Goal: Transaction & Acquisition: Purchase product/service

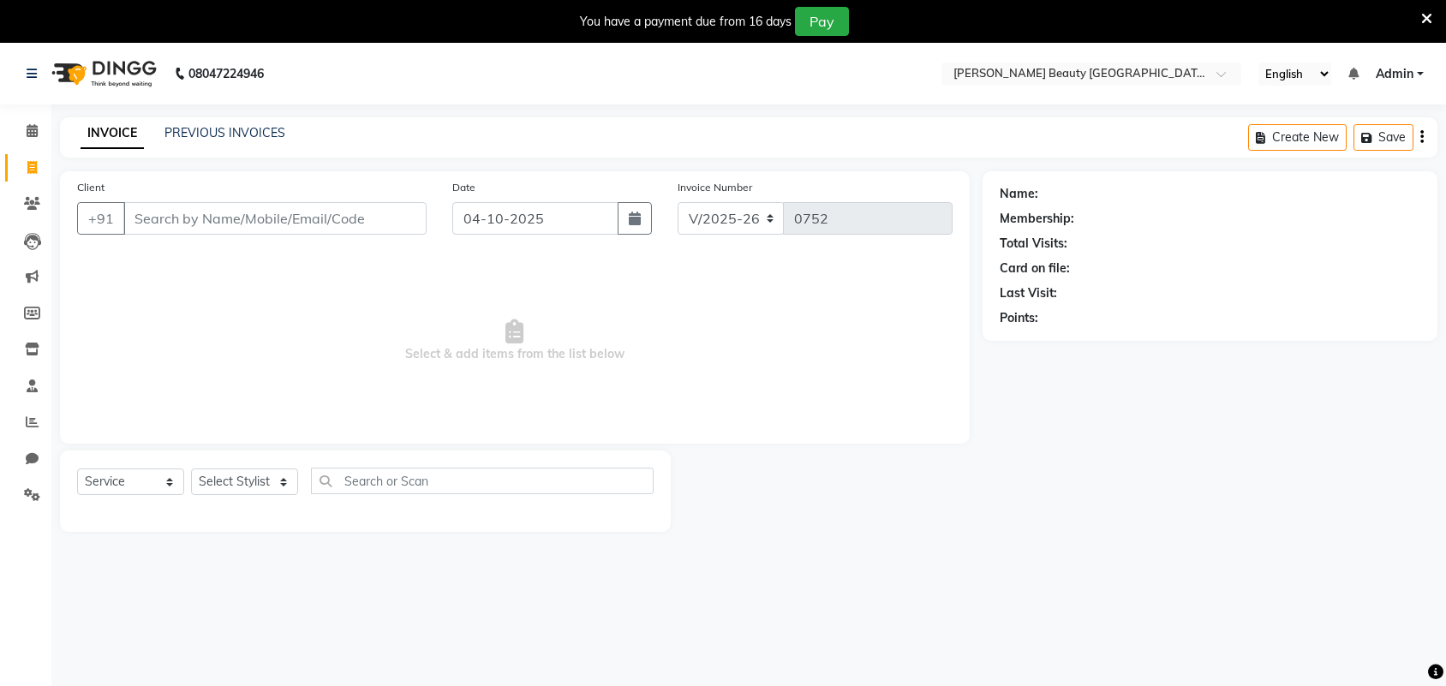
select select "8620"
select select "service"
click at [160, 224] on input "Client" at bounding box center [274, 218] width 303 height 33
click at [221, 203] on input "Client" at bounding box center [274, 218] width 303 height 33
type input "9993784073"
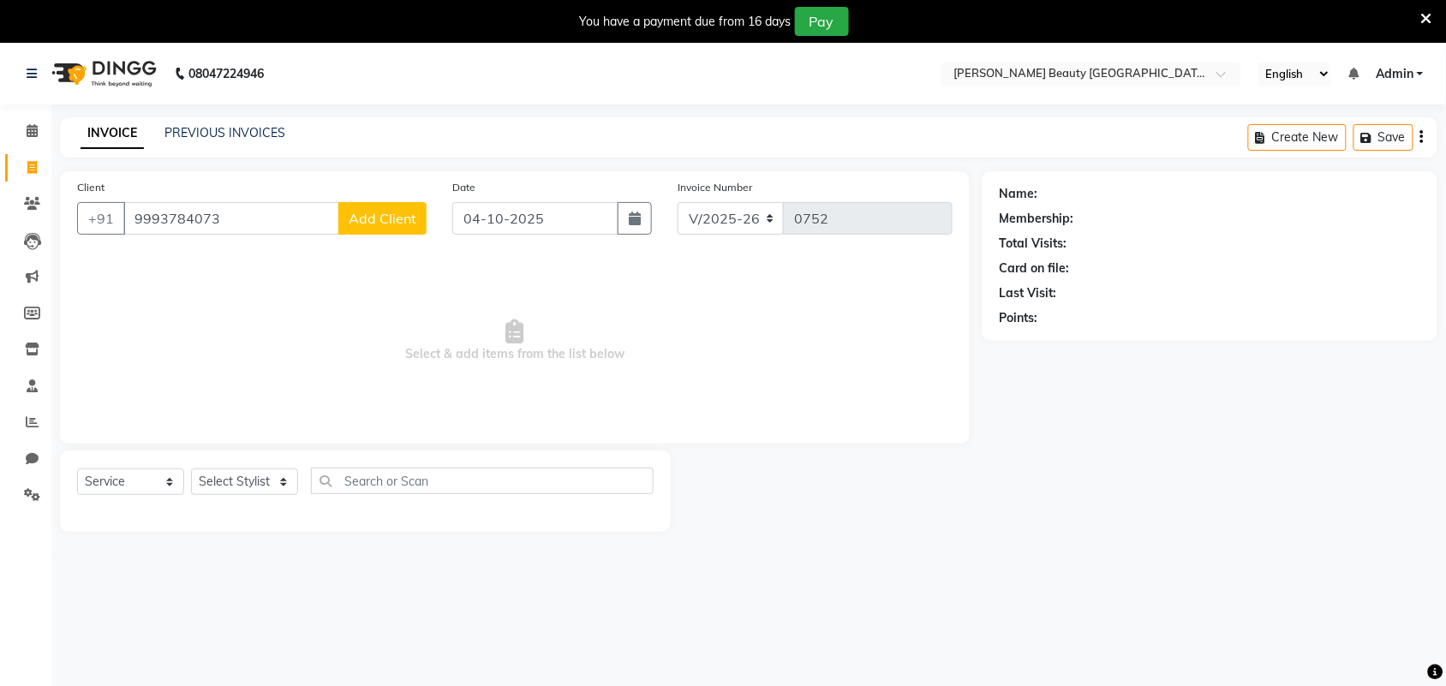
click at [368, 217] on span "Add Client" at bounding box center [383, 218] width 68 height 17
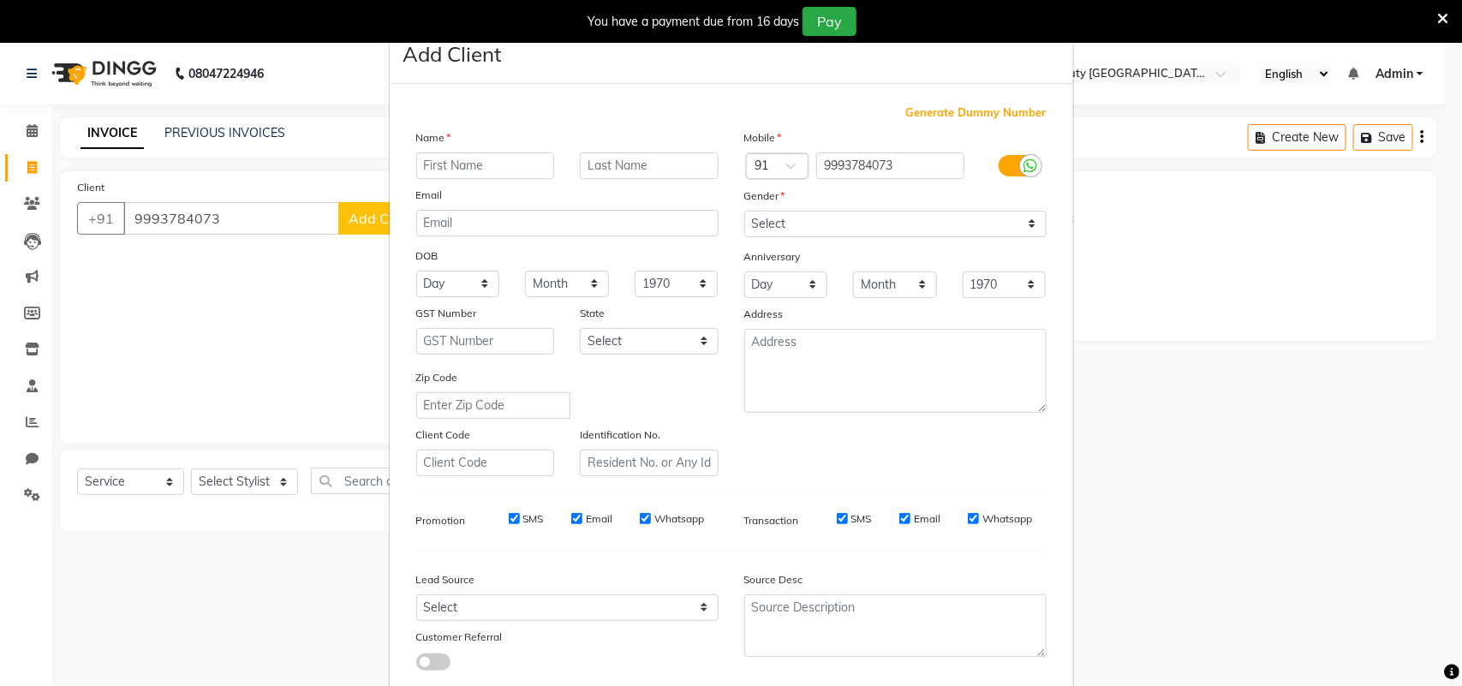
type input "s"
type input "Surekha"
click at [694, 172] on input "text" at bounding box center [649, 165] width 139 height 27
type input "[PERSON_NAME]"
click at [481, 277] on select "Day 01 02 03 04 05 06 07 08 09 10 11 12 13 14 15 16 17 18 19 20 21 22 23 24 25 …" at bounding box center [458, 284] width 84 height 27
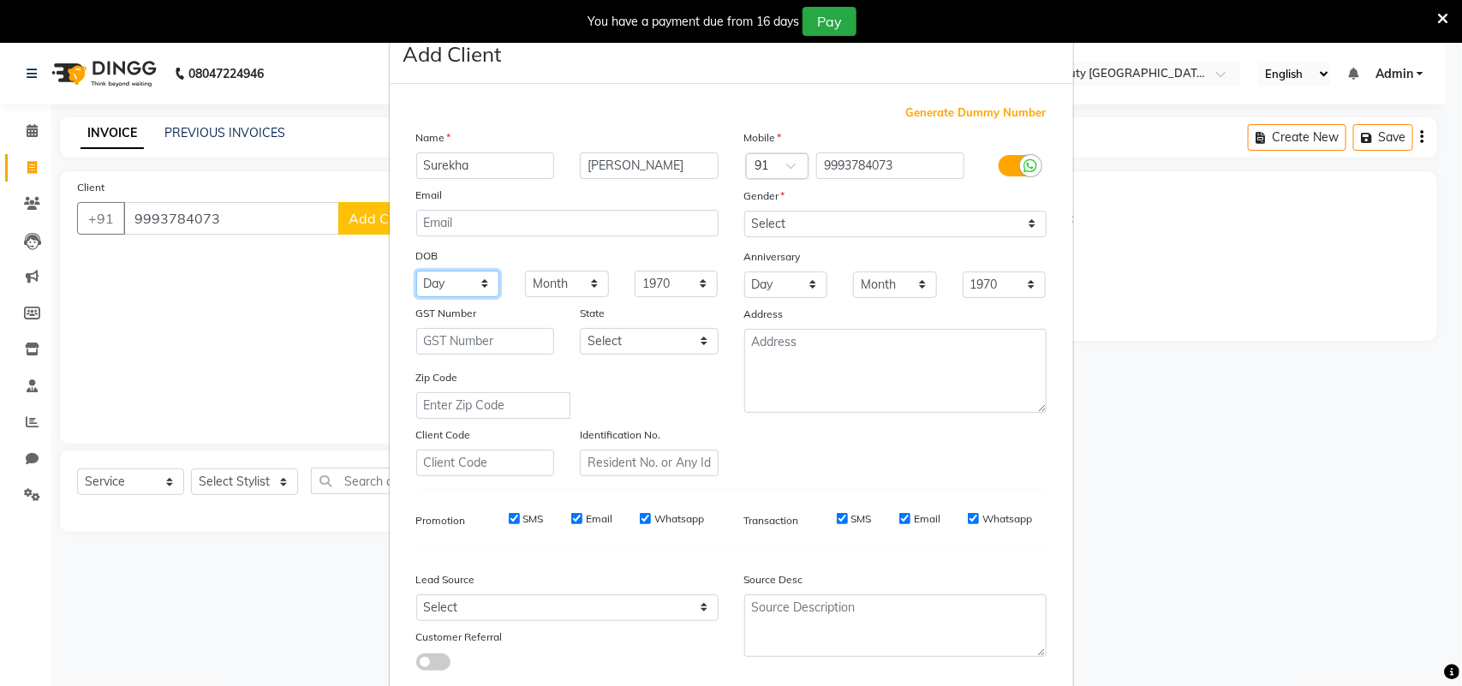
select select "19"
click at [416, 271] on select "Day 01 02 03 04 05 06 07 08 09 10 11 12 13 14 15 16 17 18 19 20 21 22 23 24 25 …" at bounding box center [458, 284] width 84 height 27
click at [585, 281] on select "Month January February March April May June July August September October Novem…" at bounding box center [567, 284] width 84 height 27
select select "10"
click at [525, 271] on select "Month January February March April May June July August September October Novem…" at bounding box center [567, 284] width 84 height 27
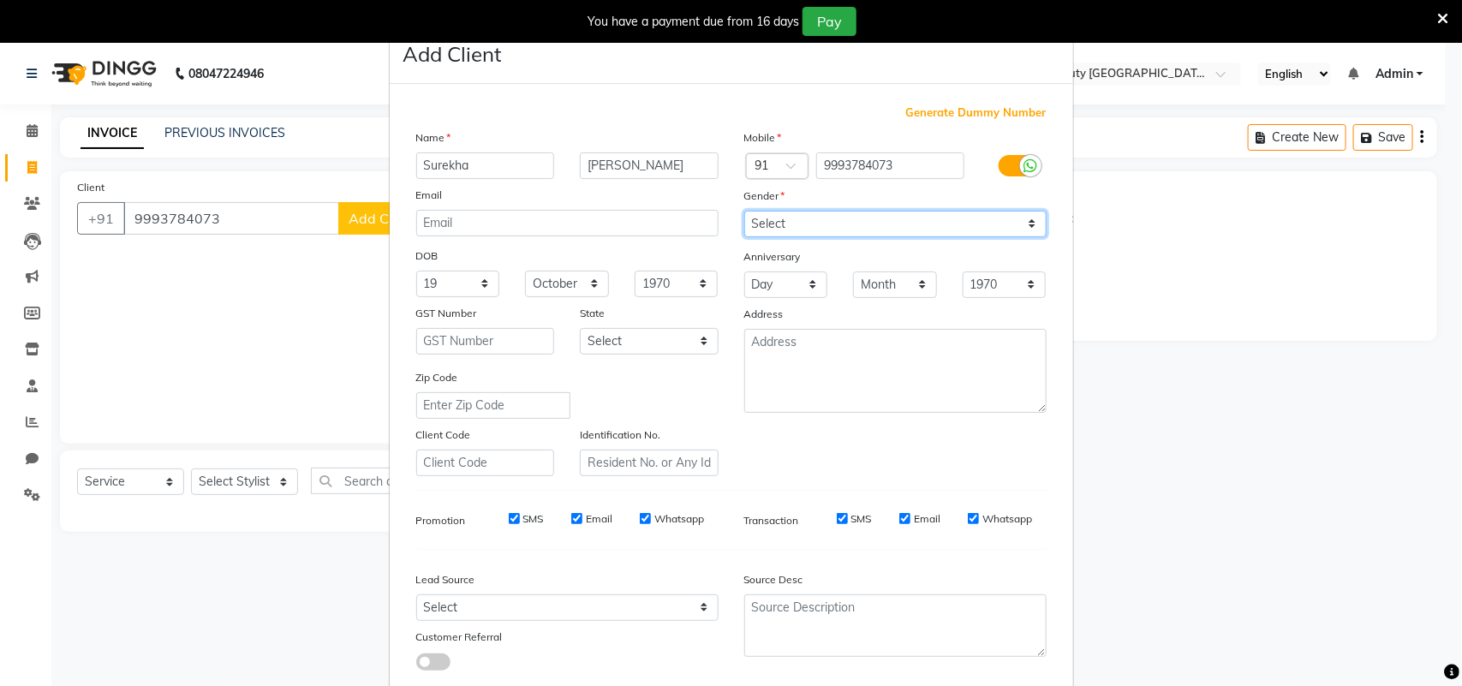
click at [754, 231] on select "Select [DEMOGRAPHIC_DATA] [DEMOGRAPHIC_DATA] Other Prefer Not To Say" at bounding box center [895, 224] width 302 height 27
select select "[DEMOGRAPHIC_DATA]"
click at [744, 211] on select "Select [DEMOGRAPHIC_DATA] [DEMOGRAPHIC_DATA] Other Prefer Not To Say" at bounding box center [895, 224] width 302 height 27
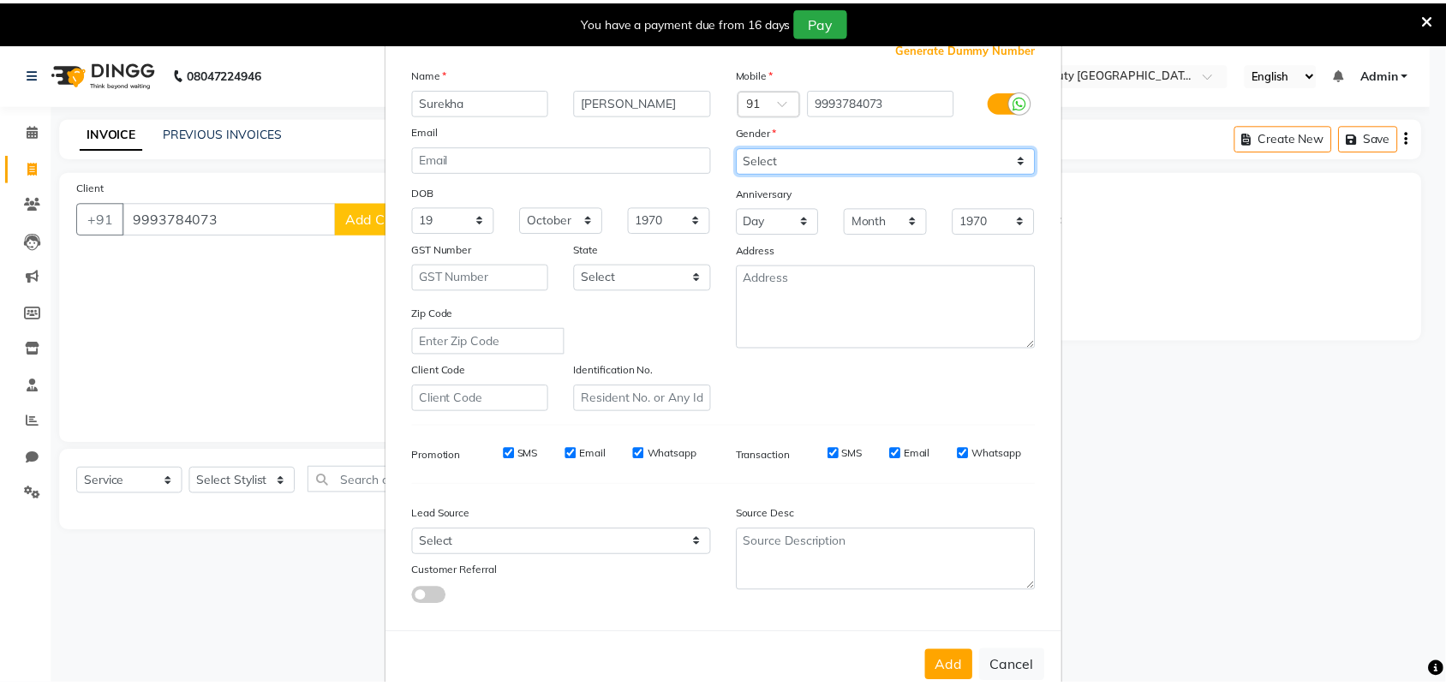
scroll to position [99, 0]
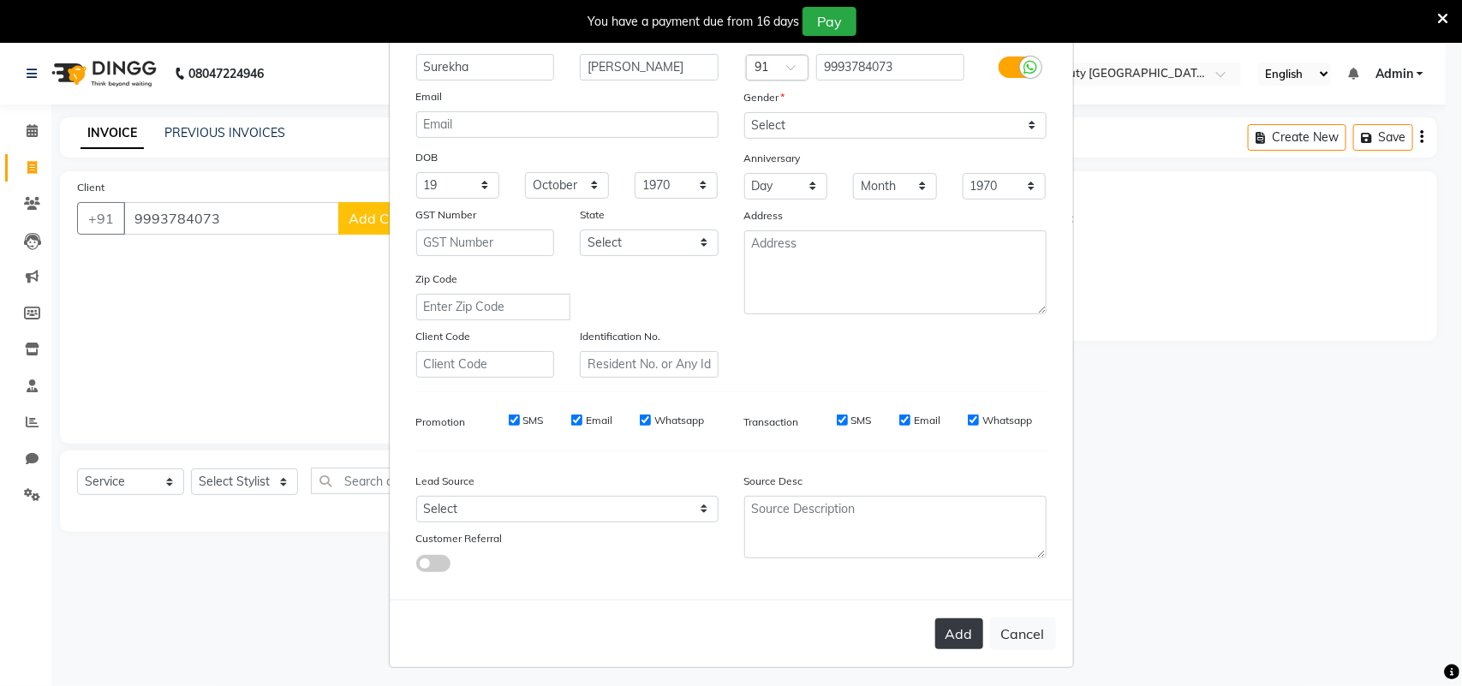
click at [958, 631] on button "Add" at bounding box center [959, 634] width 48 height 31
select select
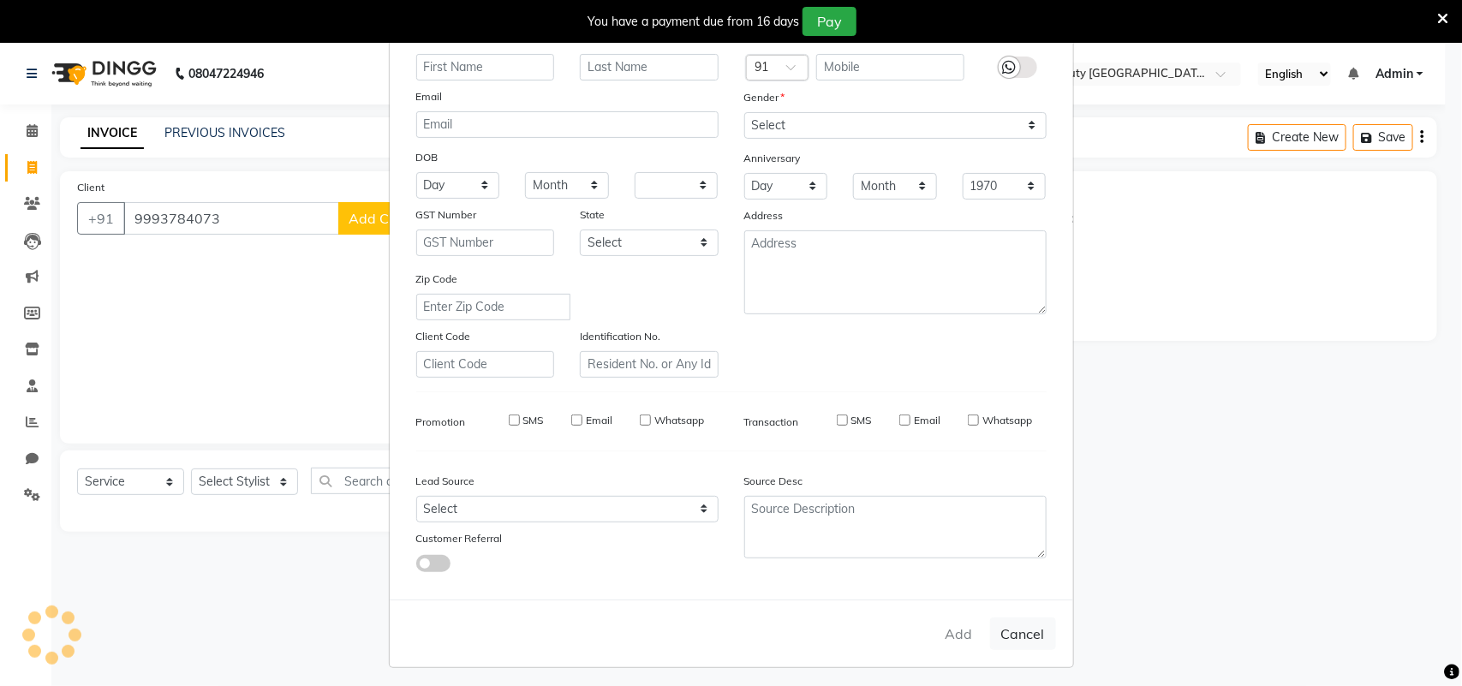
select select
checkbox input "false"
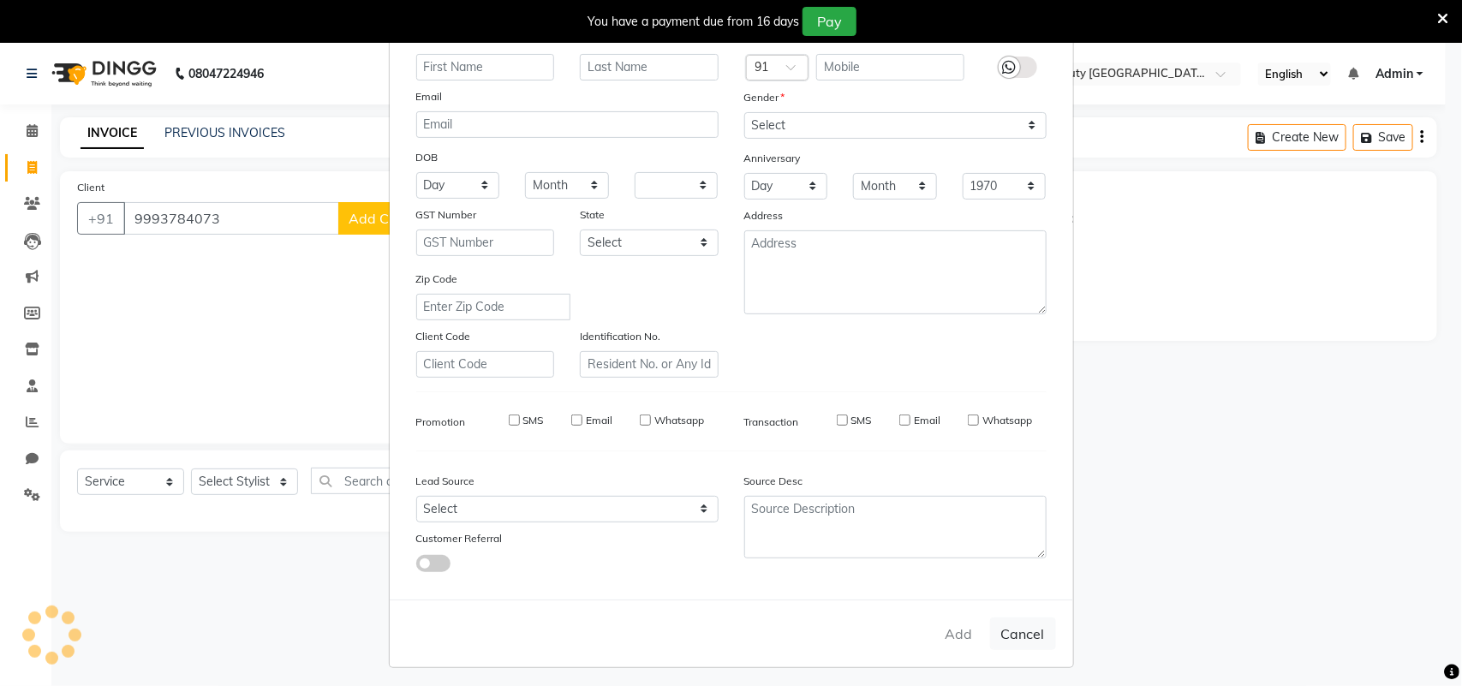
checkbox input "false"
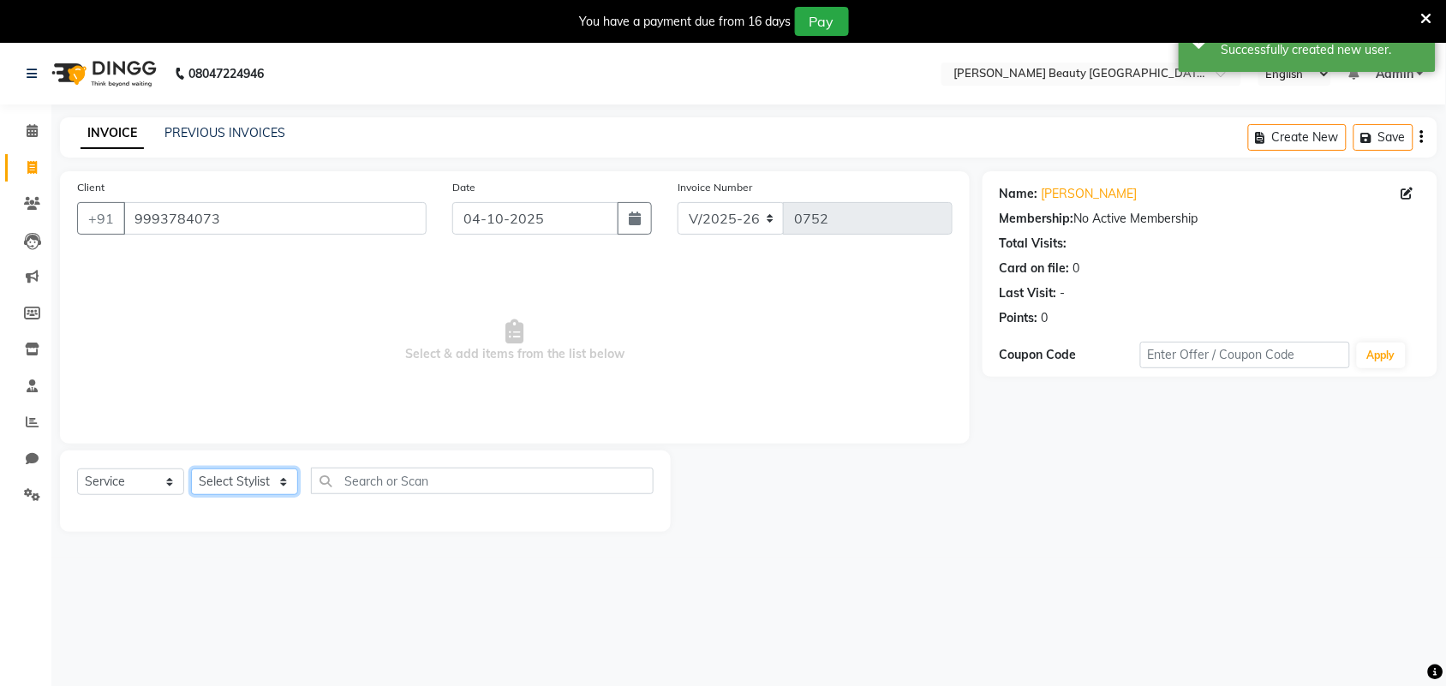
click at [284, 476] on select "Select Stylist Amla [PERSON_NAME] Anjali [PERSON_NAME] [PERSON_NAME] [PERSON_NA…" at bounding box center [244, 482] width 107 height 27
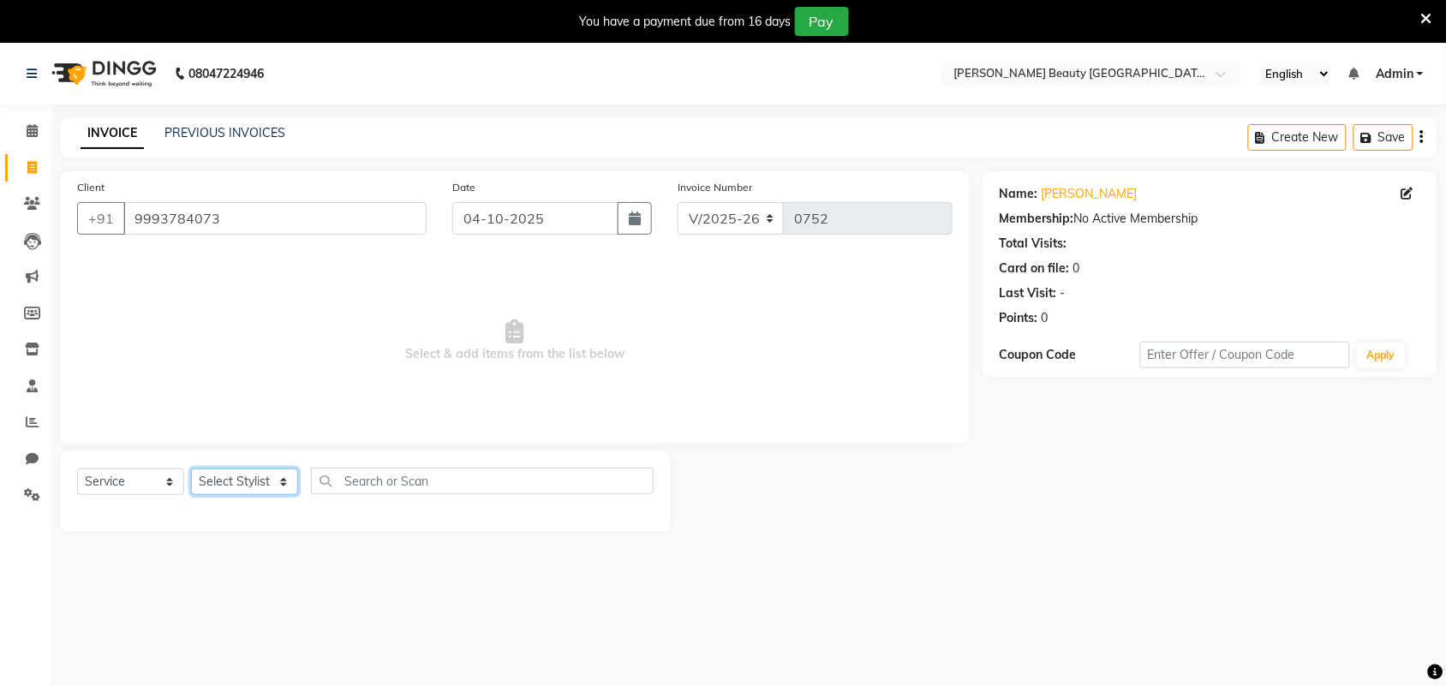
select select "87283"
click at [191, 469] on select "Select Stylist Amla [PERSON_NAME] Anjali [PERSON_NAME] [PERSON_NAME] [PERSON_NA…" at bounding box center [244, 482] width 107 height 27
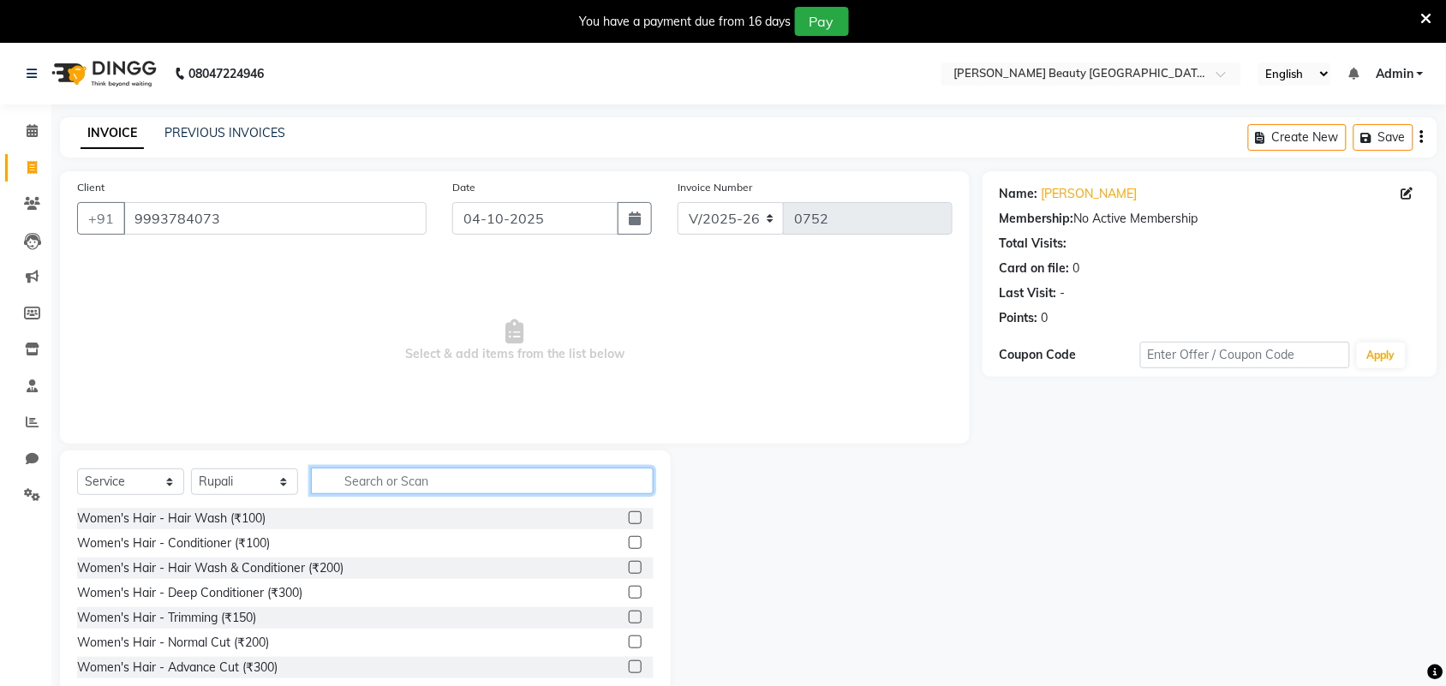
click at [348, 472] on input "text" at bounding box center [482, 481] width 343 height 27
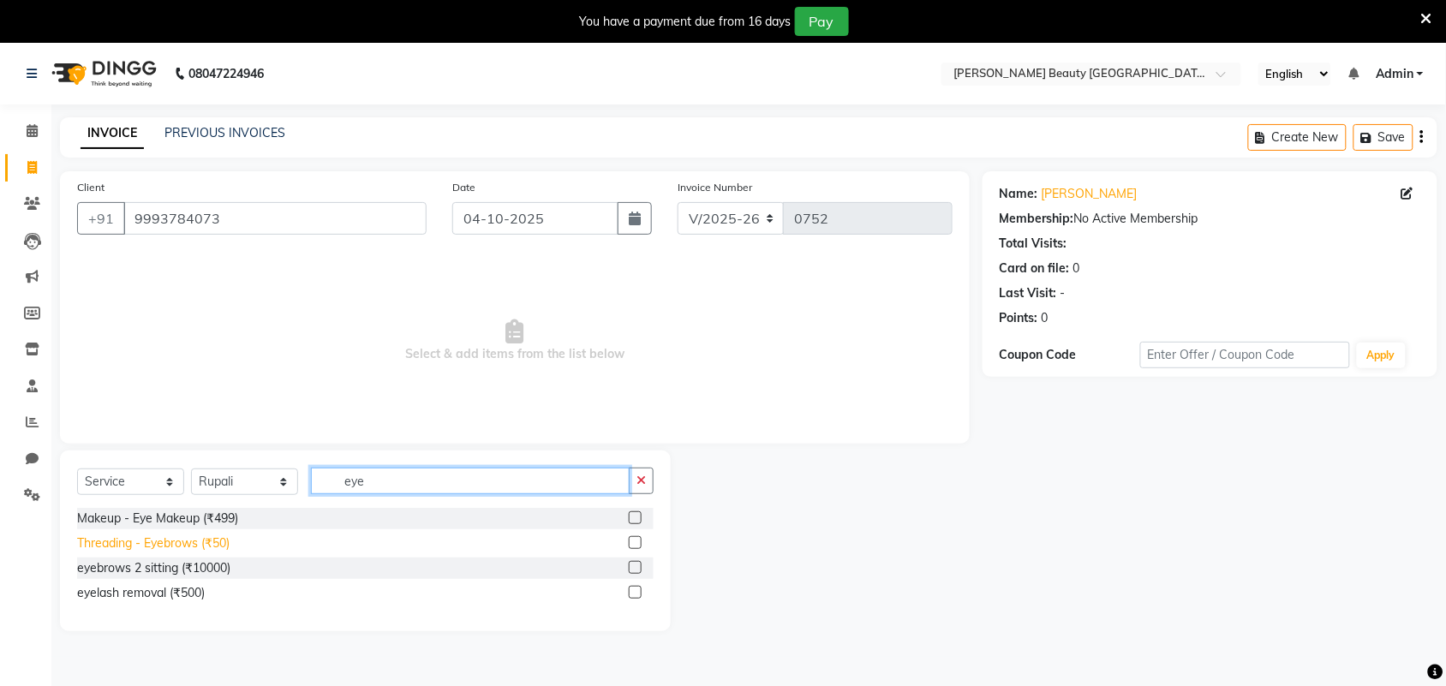
type input "eye"
click at [202, 544] on div "Threading - Eyebrows (₹50)" at bounding box center [153, 544] width 152 height 18
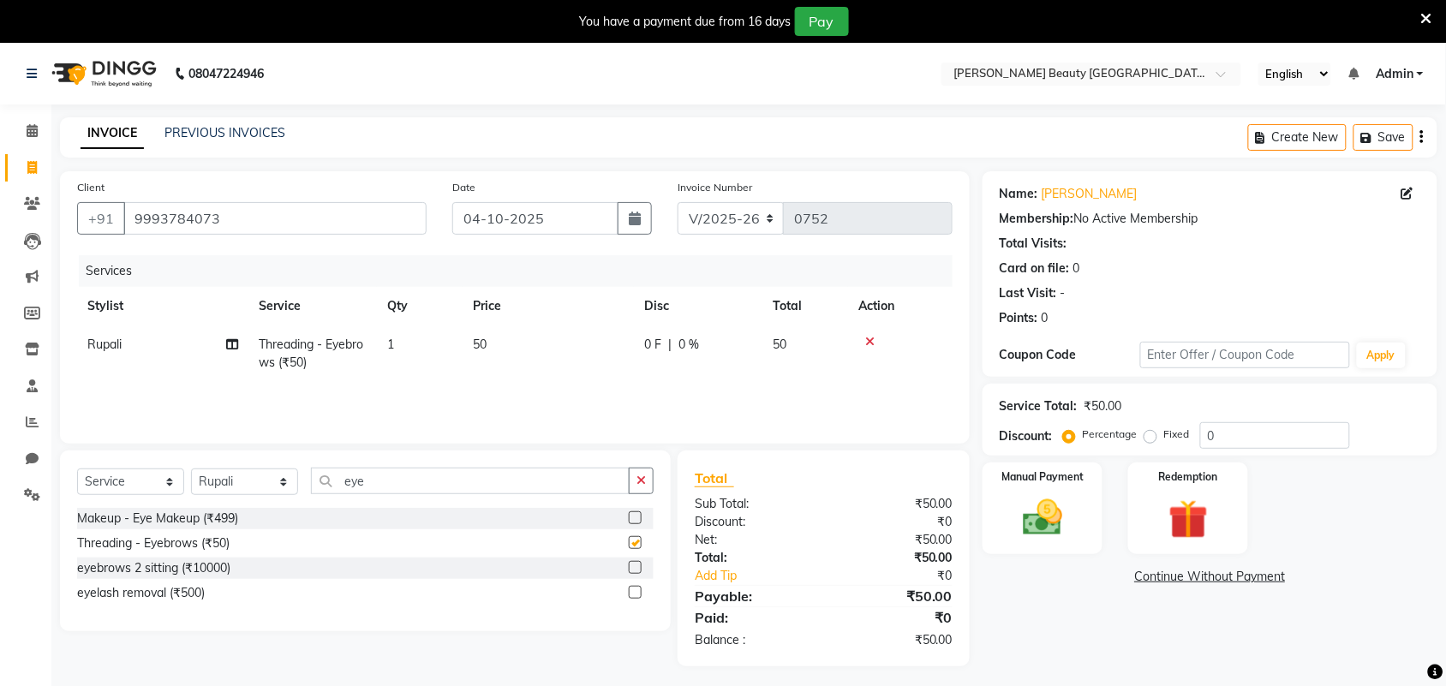
checkbox input "false"
click at [1059, 512] on img at bounding box center [1042, 517] width 67 height 47
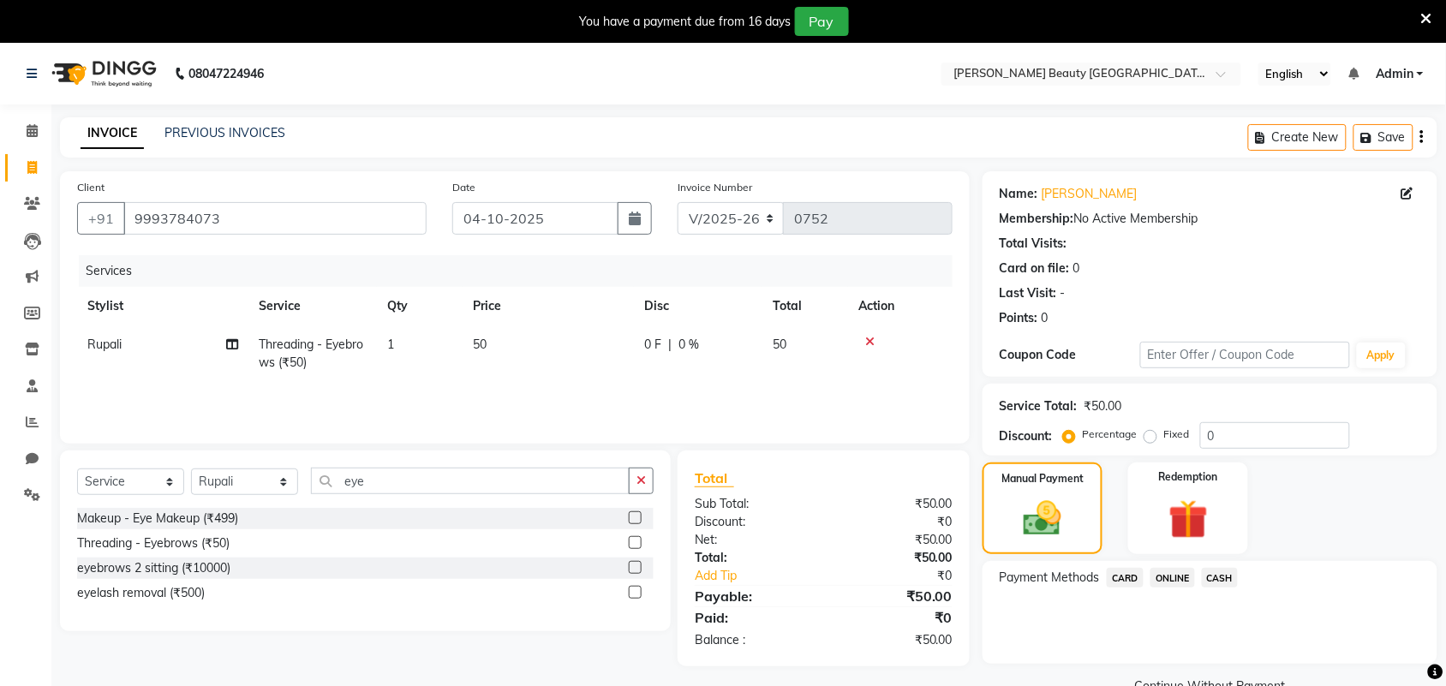
scroll to position [43, 0]
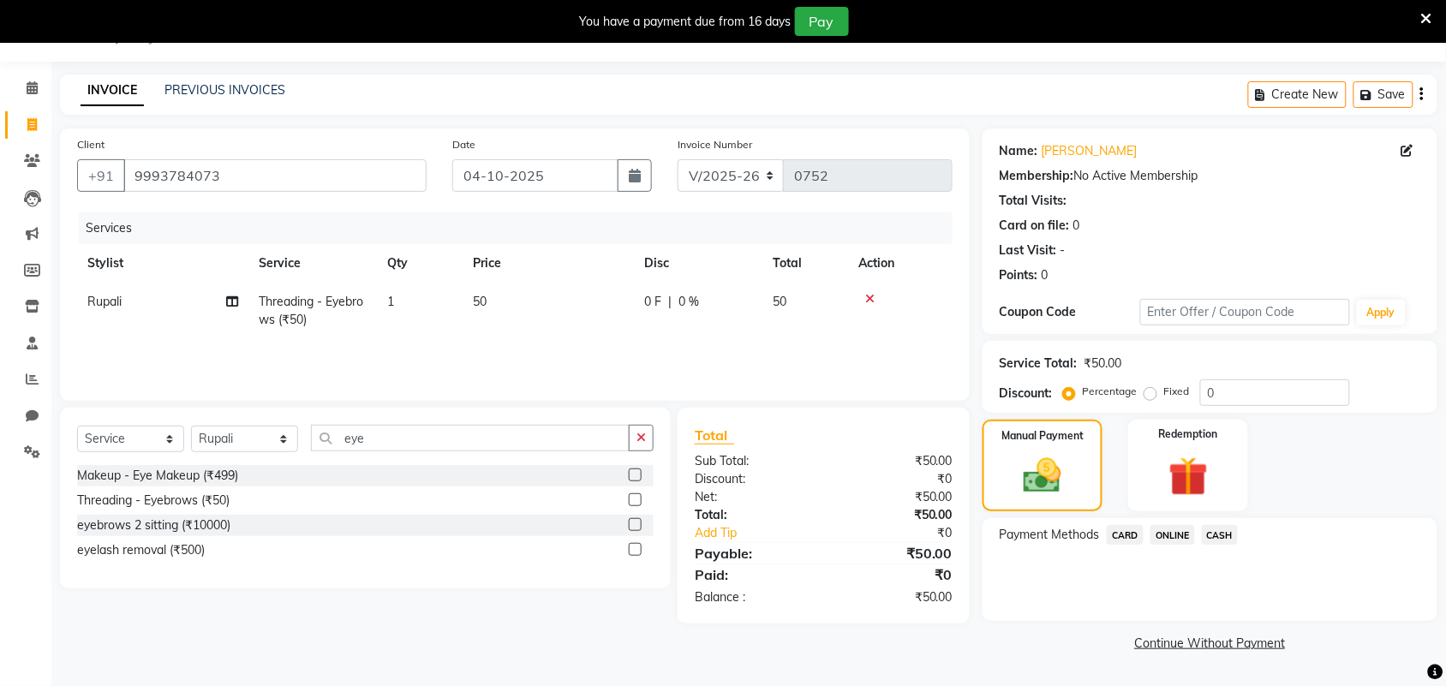
click at [1170, 535] on span "ONLINE" at bounding box center [1173, 535] width 45 height 20
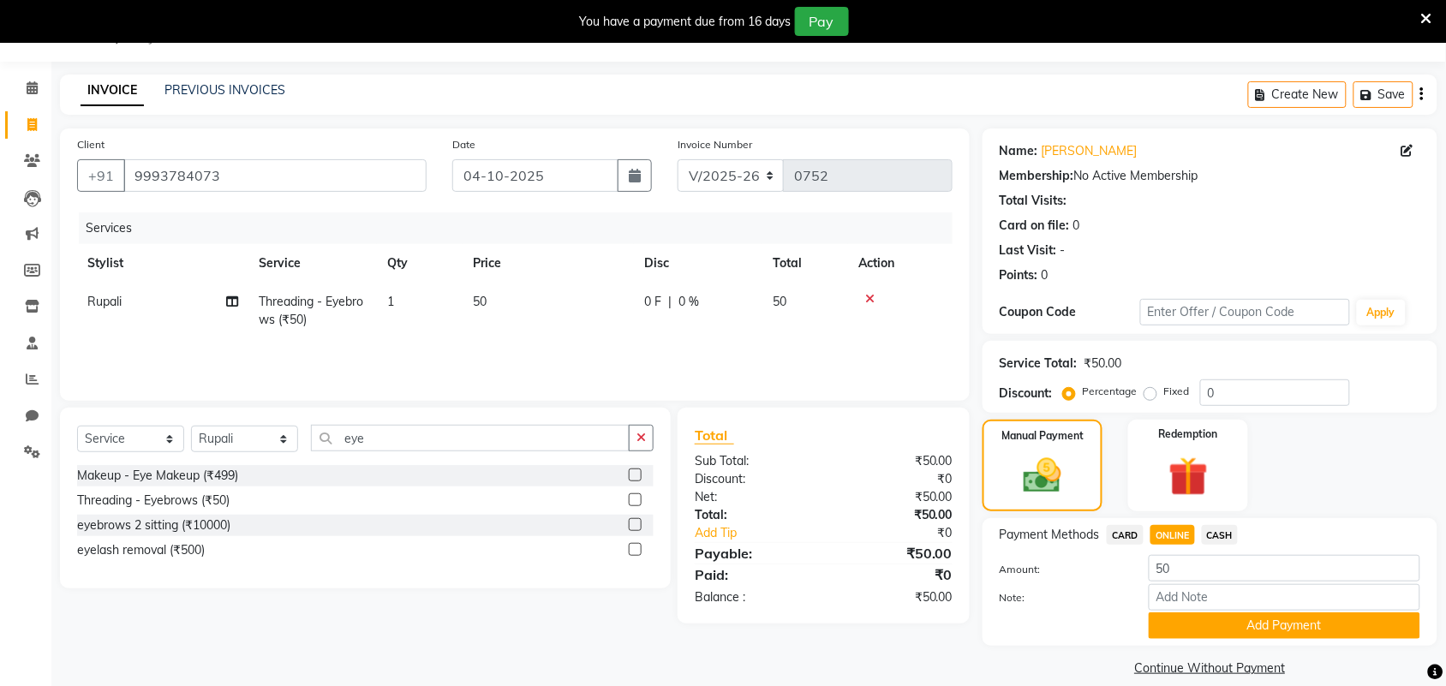
scroll to position [63, 0]
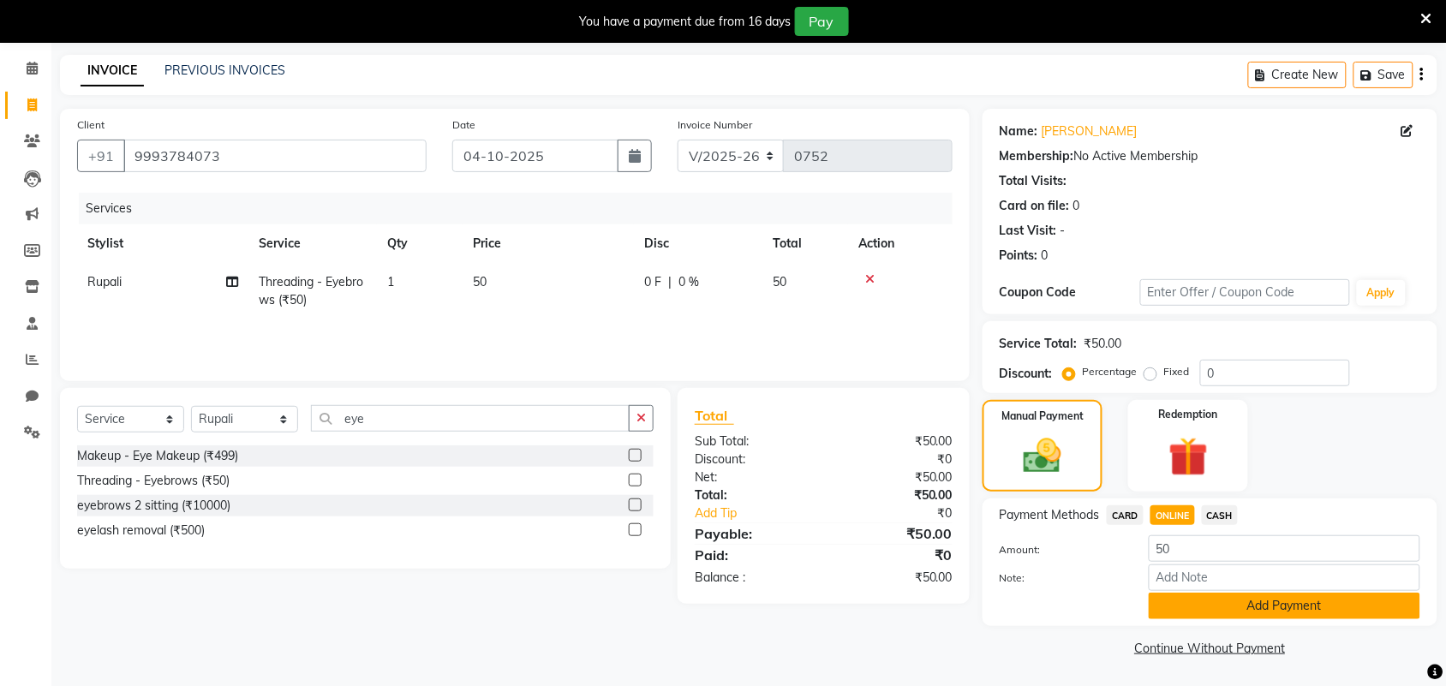
click at [1270, 600] on button "Add Payment" at bounding box center [1285, 606] width 272 height 27
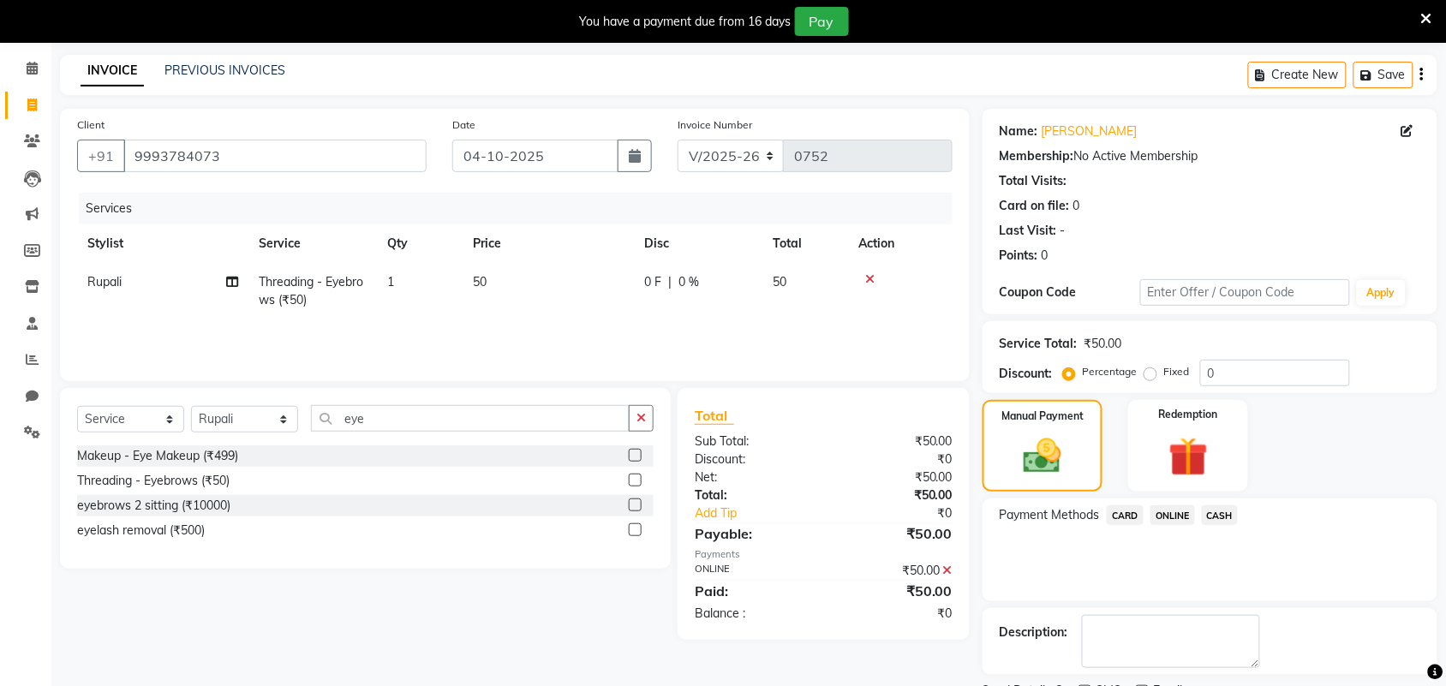
scroll to position [135, 0]
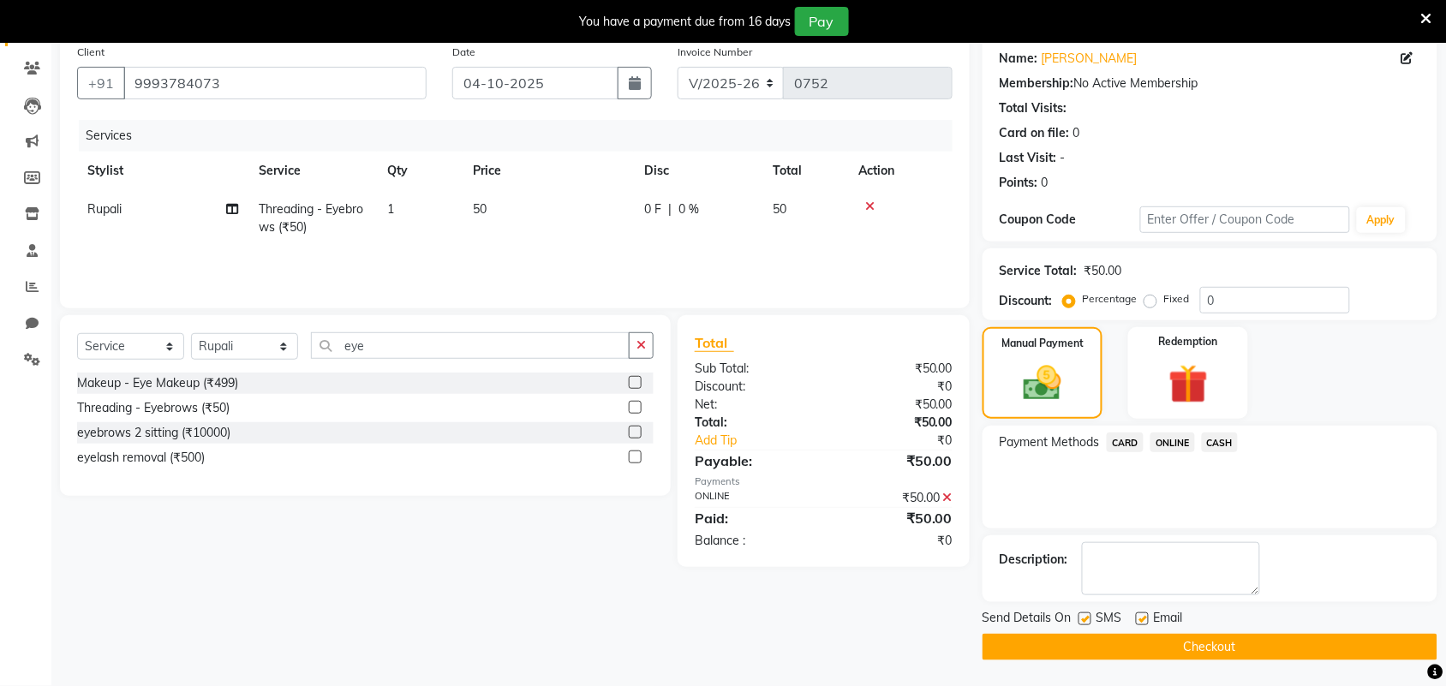
click at [1184, 643] on button "Checkout" at bounding box center [1210, 647] width 455 height 27
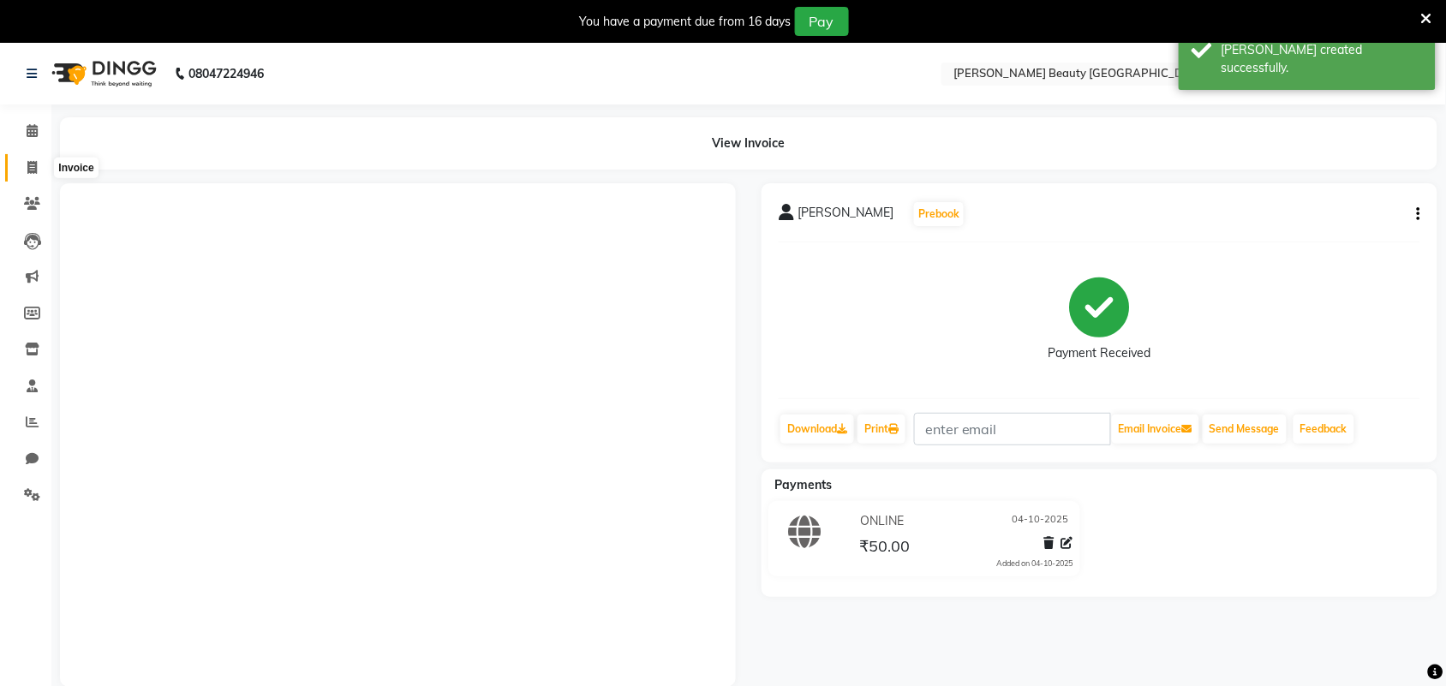
click at [33, 159] on span at bounding box center [32, 168] width 30 height 20
select select "service"
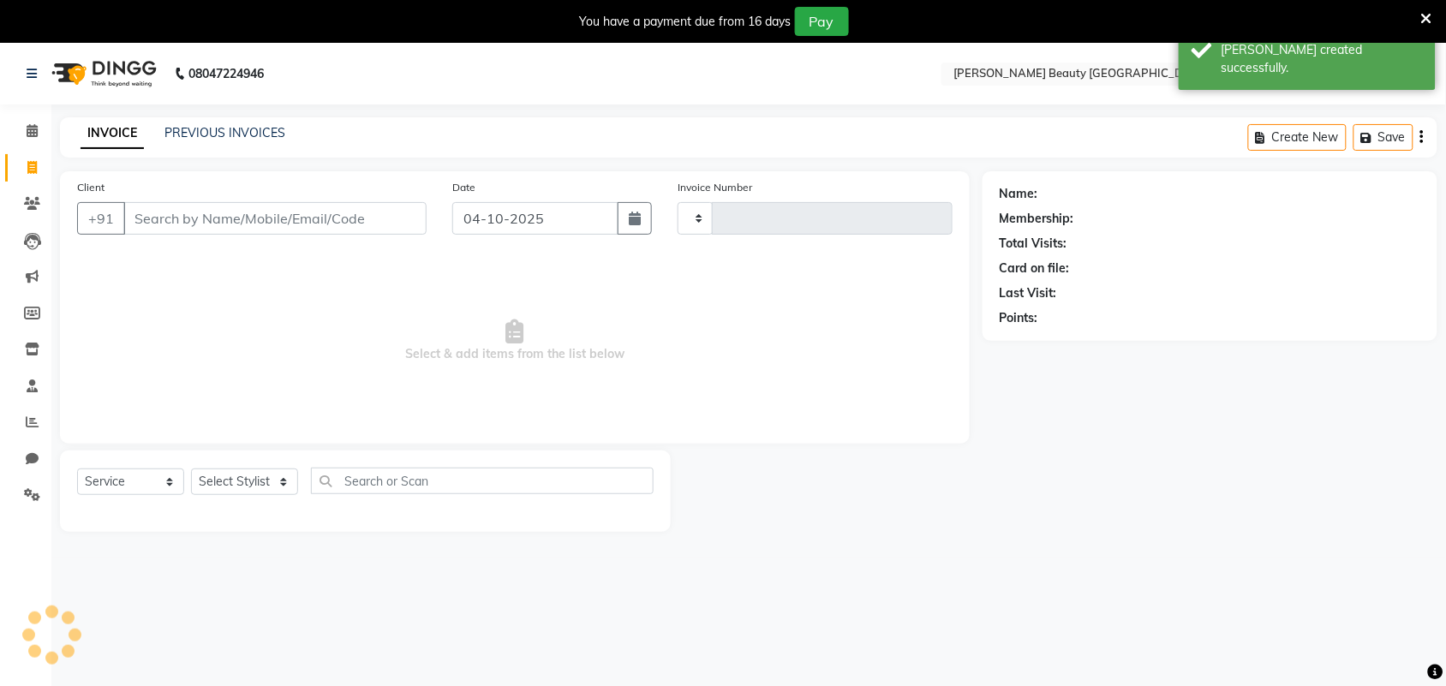
type input "0753"
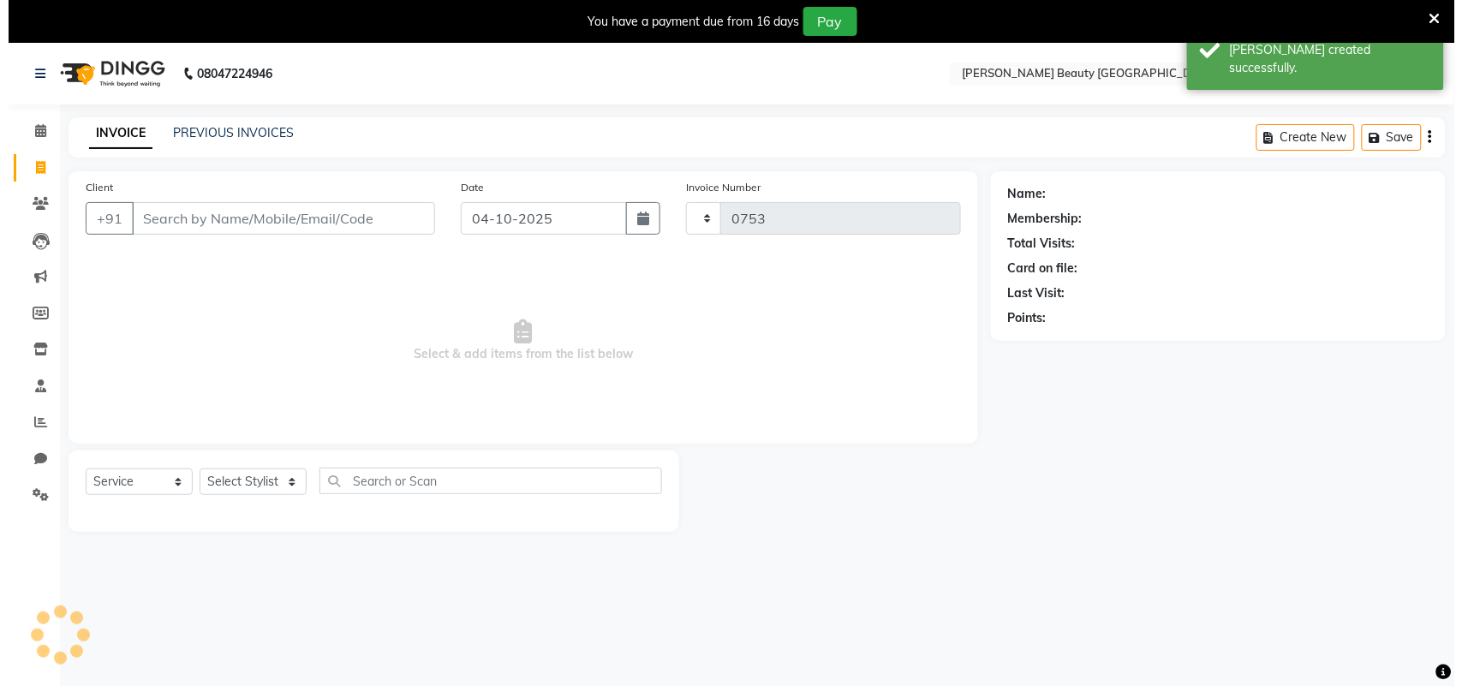
scroll to position [43, 0]
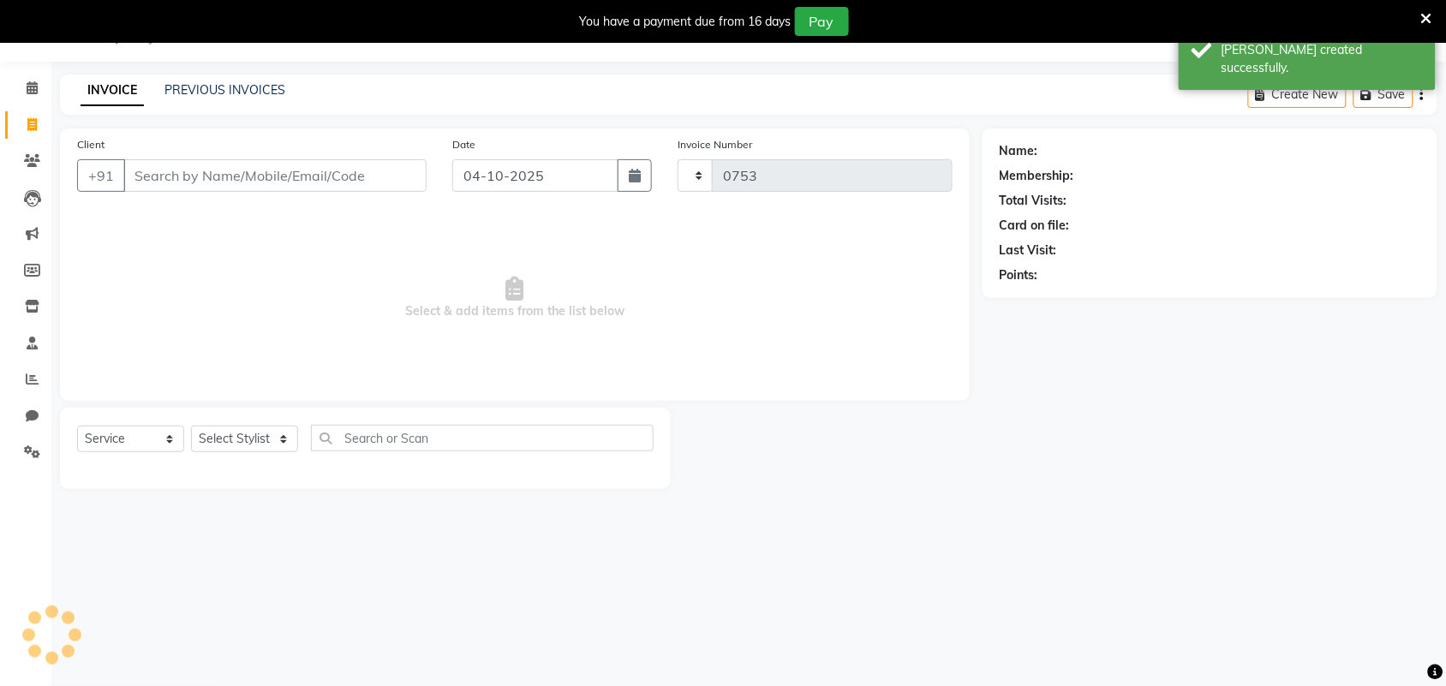
select select "8620"
click at [214, 164] on input "Client" at bounding box center [274, 175] width 303 height 33
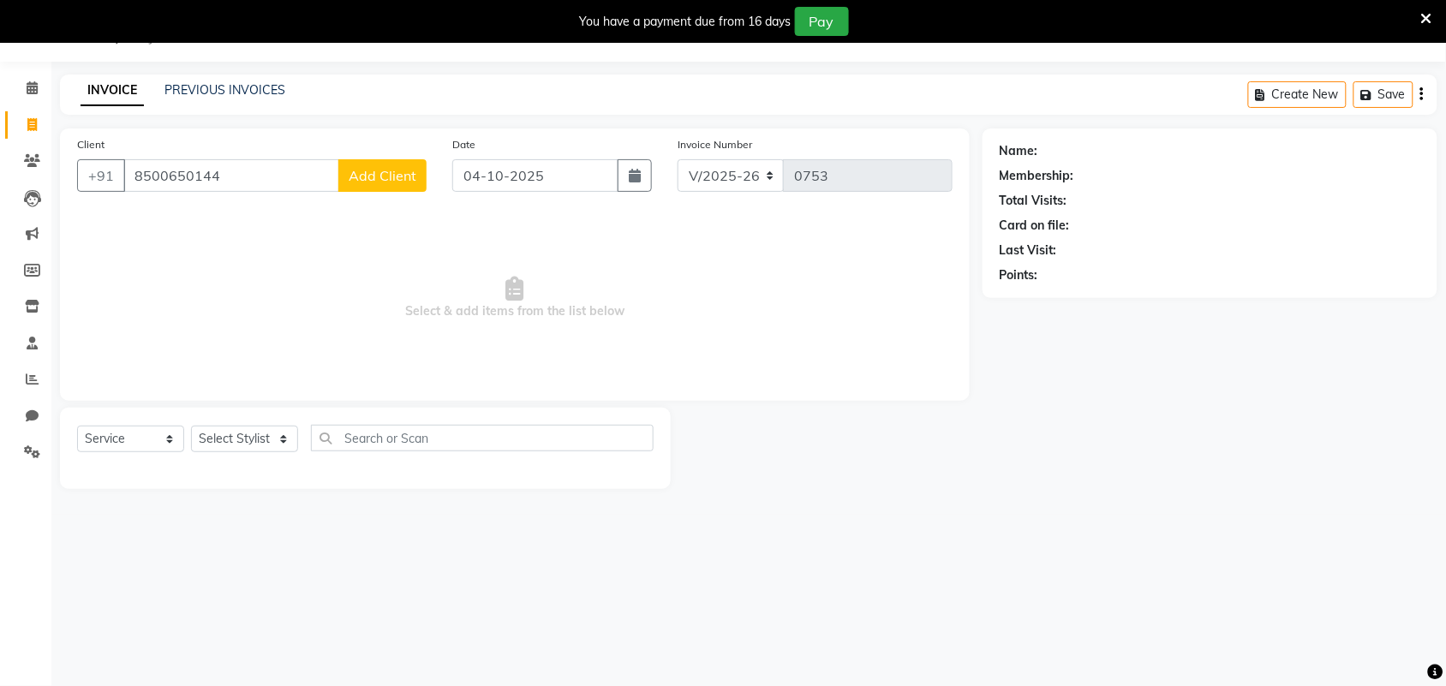
type input "8500650144"
click at [369, 182] on span "Add Client" at bounding box center [383, 175] width 68 height 17
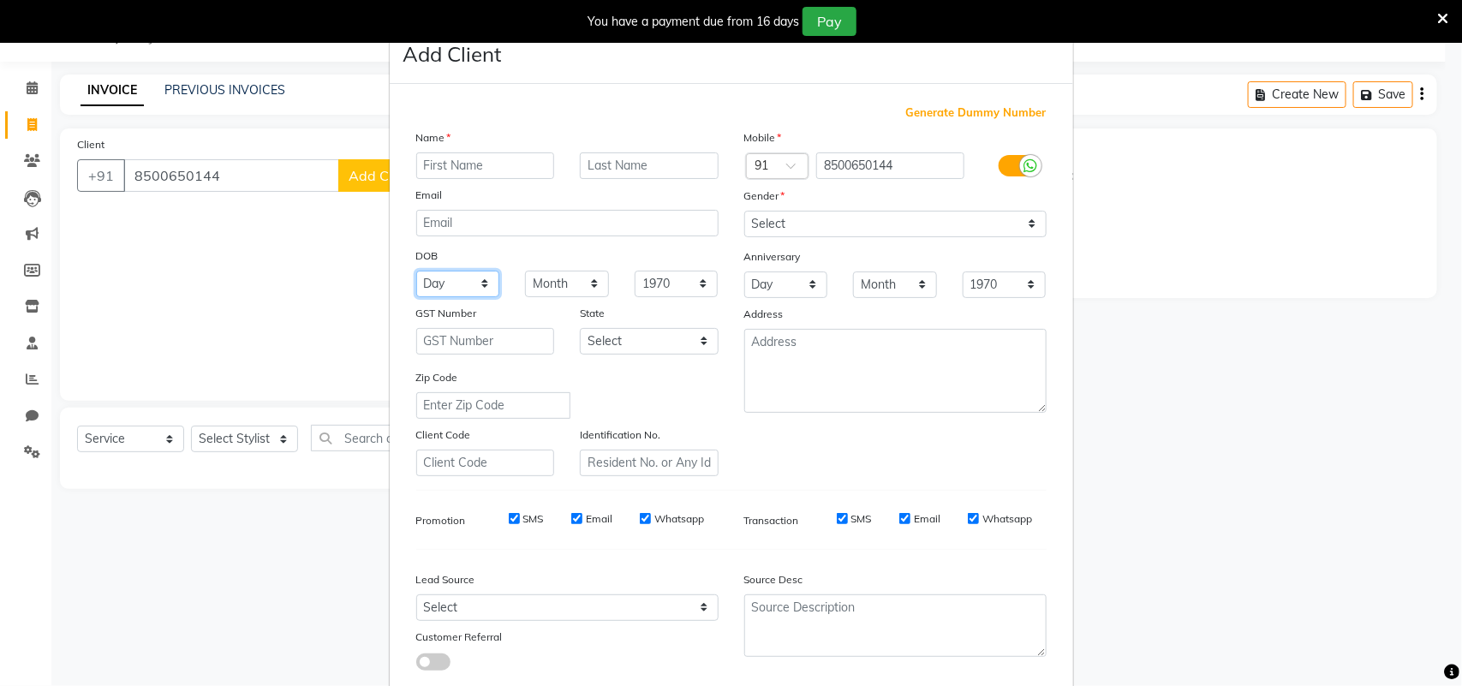
click at [474, 279] on select "Day 01 02 03 04 05 06 07 08 09 10 11 12 13 14 15 16 17 18 19 20 21 22 23 24 25 …" at bounding box center [458, 284] width 84 height 27
select select "30"
click at [416, 271] on select "Day 01 02 03 04 05 06 07 08 09 10 11 12 13 14 15 16 17 18 19 20 21 22 23 24 25 …" at bounding box center [458, 284] width 84 height 27
click at [583, 281] on select "Month January February March April May June July August September October Novem…" at bounding box center [567, 284] width 84 height 27
select select "05"
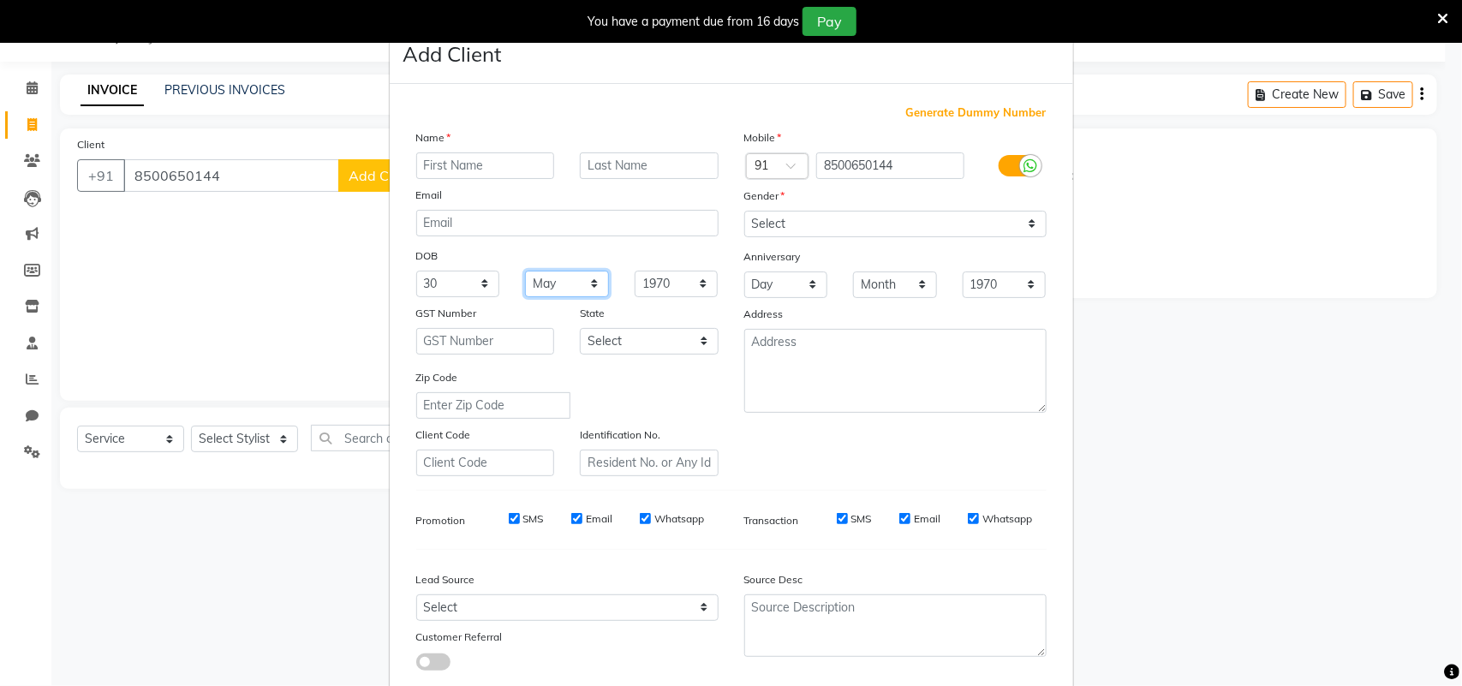
click at [525, 271] on select "Month January February March April May June July August September October Novem…" at bounding box center [567, 284] width 84 height 27
click at [858, 221] on select "Select [DEMOGRAPHIC_DATA] [DEMOGRAPHIC_DATA] Other Prefer Not To Say" at bounding box center [895, 224] width 302 height 27
select select "[DEMOGRAPHIC_DATA]"
click at [744, 211] on select "Select [DEMOGRAPHIC_DATA] [DEMOGRAPHIC_DATA] Other Prefer Not To Say" at bounding box center [895, 224] width 302 height 27
click at [489, 160] on input "text" at bounding box center [485, 165] width 139 height 27
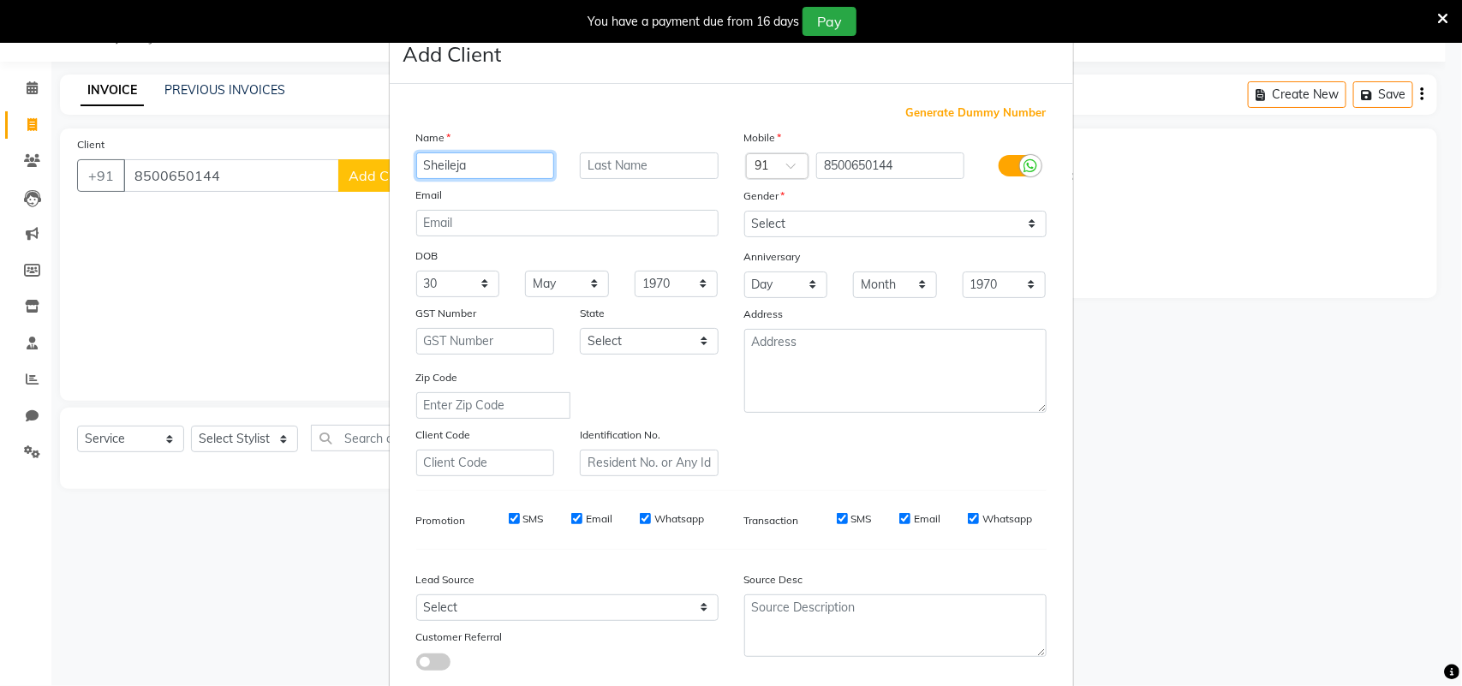
type input "Sheileja"
click at [601, 157] on input "text" at bounding box center [649, 165] width 139 height 27
click at [585, 163] on input "yllayi" at bounding box center [649, 165] width 139 height 27
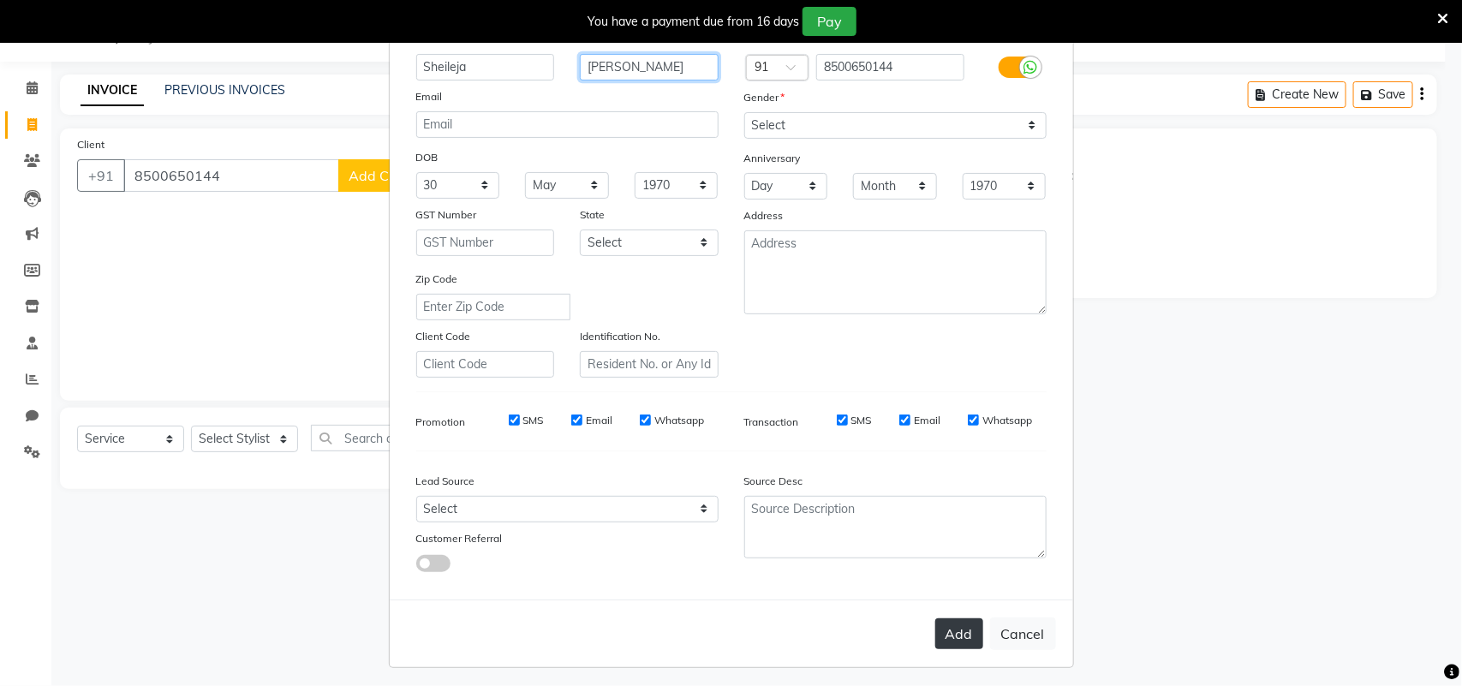
type input "[PERSON_NAME]"
click at [944, 619] on button "Add" at bounding box center [959, 634] width 48 height 31
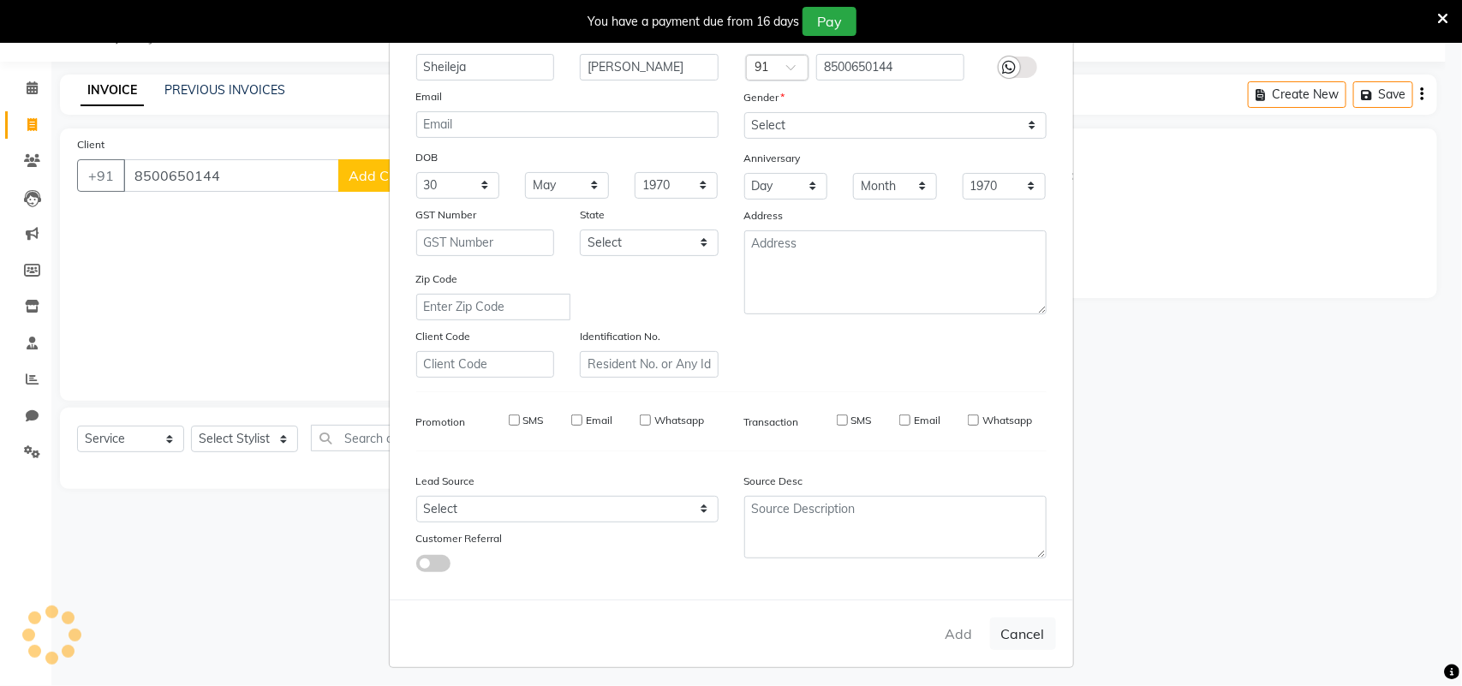
select select
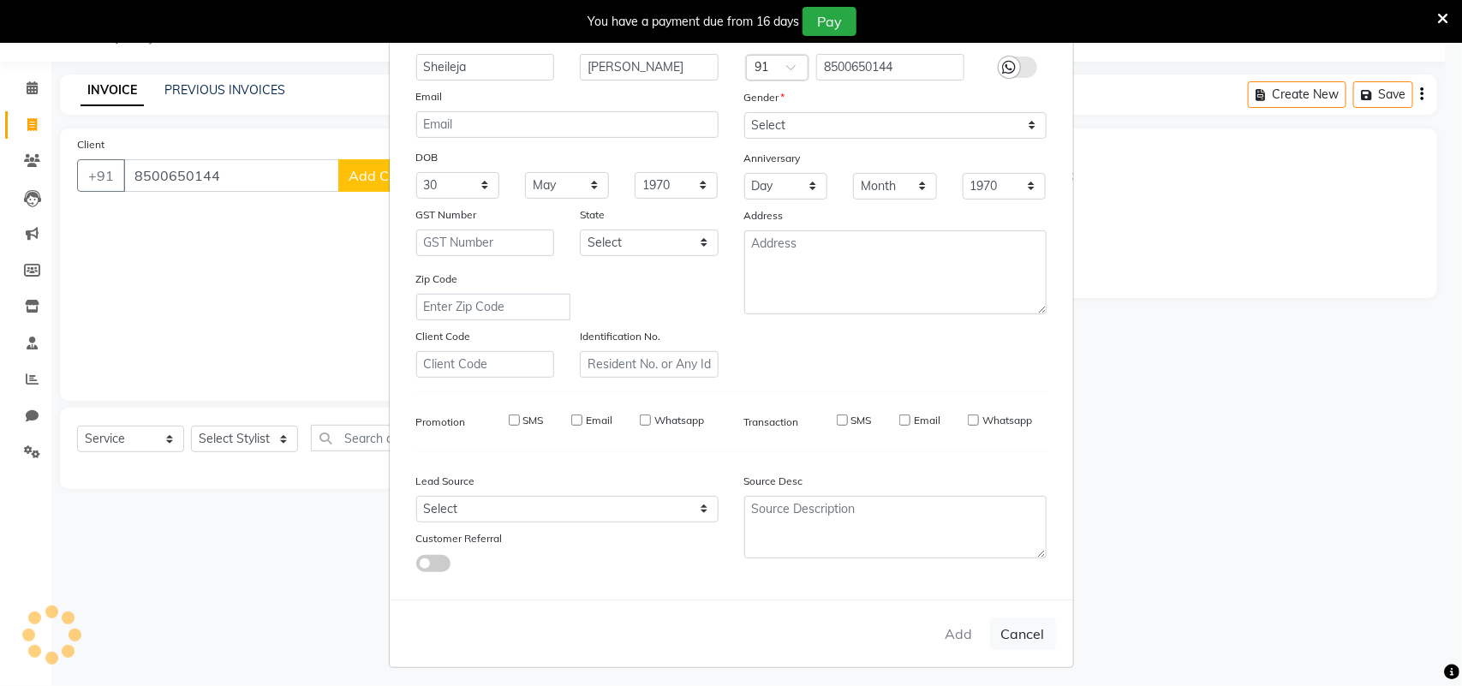
select select
checkbox input "false"
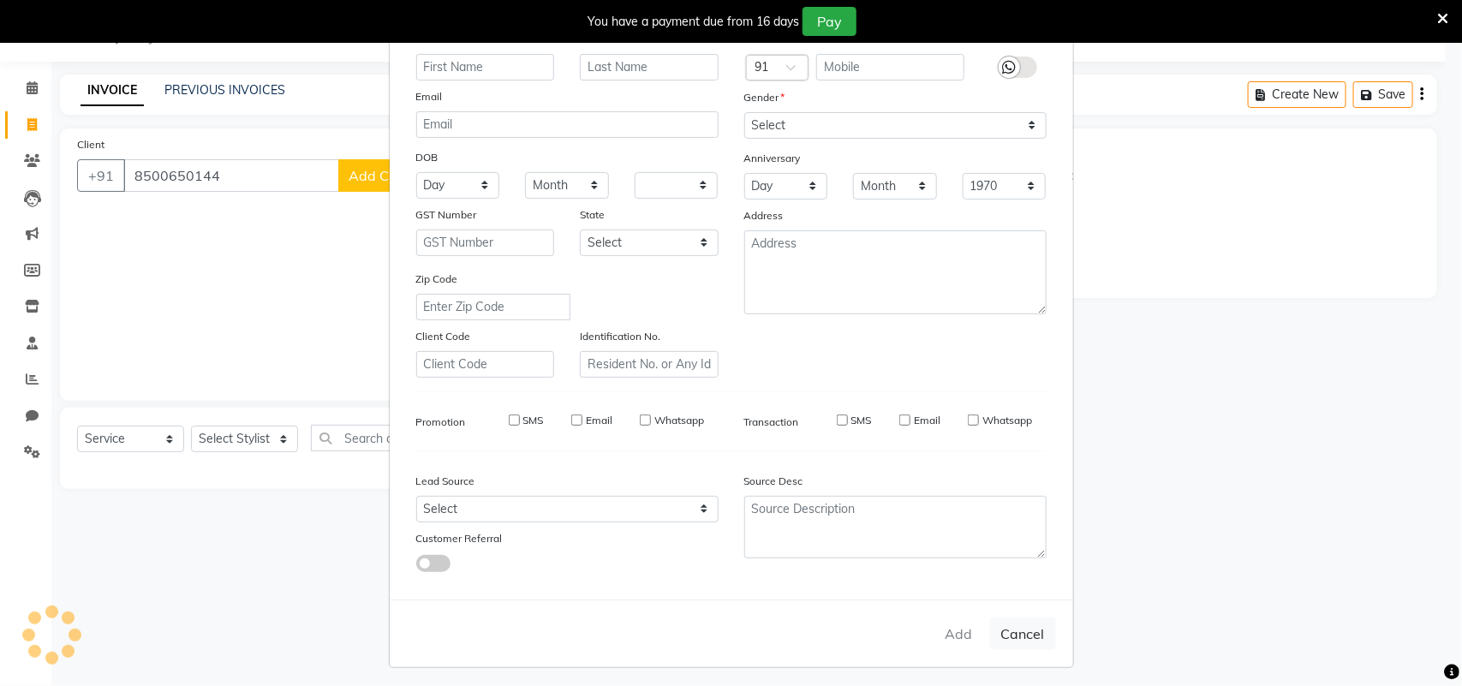
checkbox input "false"
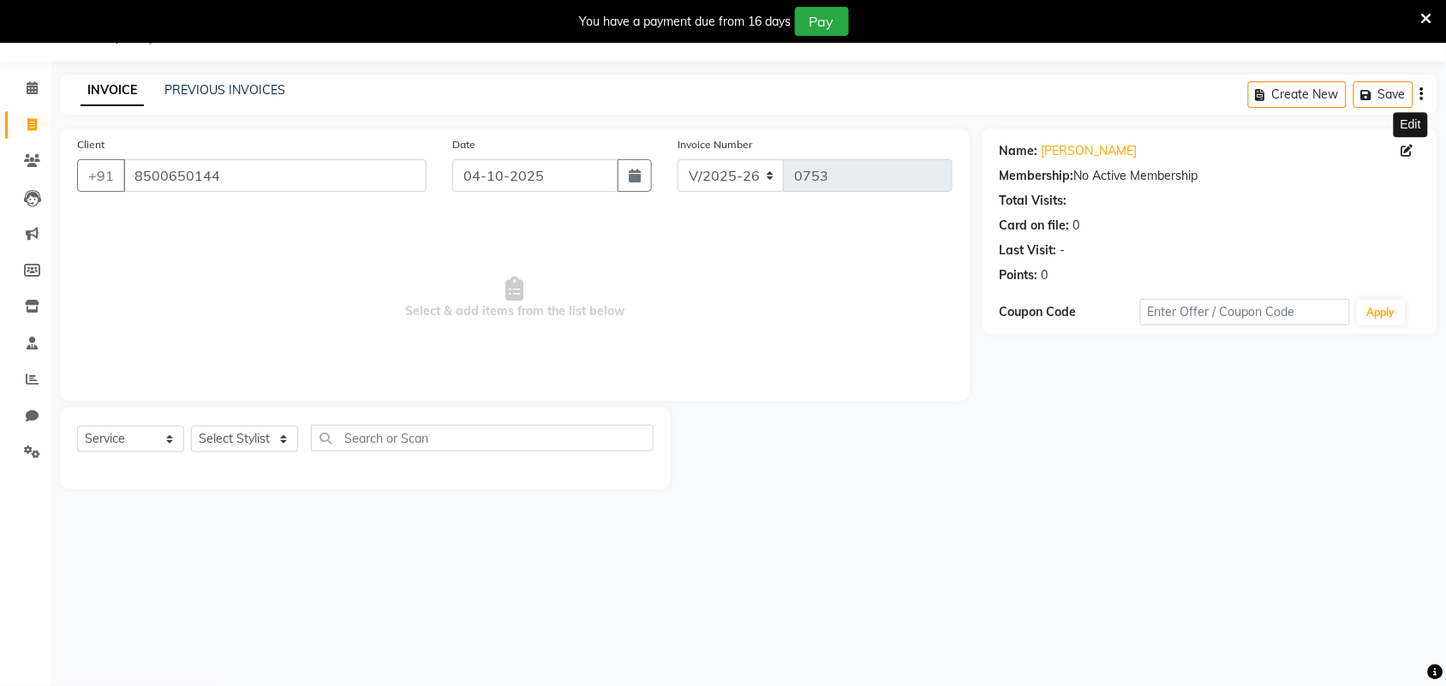
click at [1412, 148] on icon at bounding box center [1408, 151] width 12 height 12
select select "[DEMOGRAPHIC_DATA]"
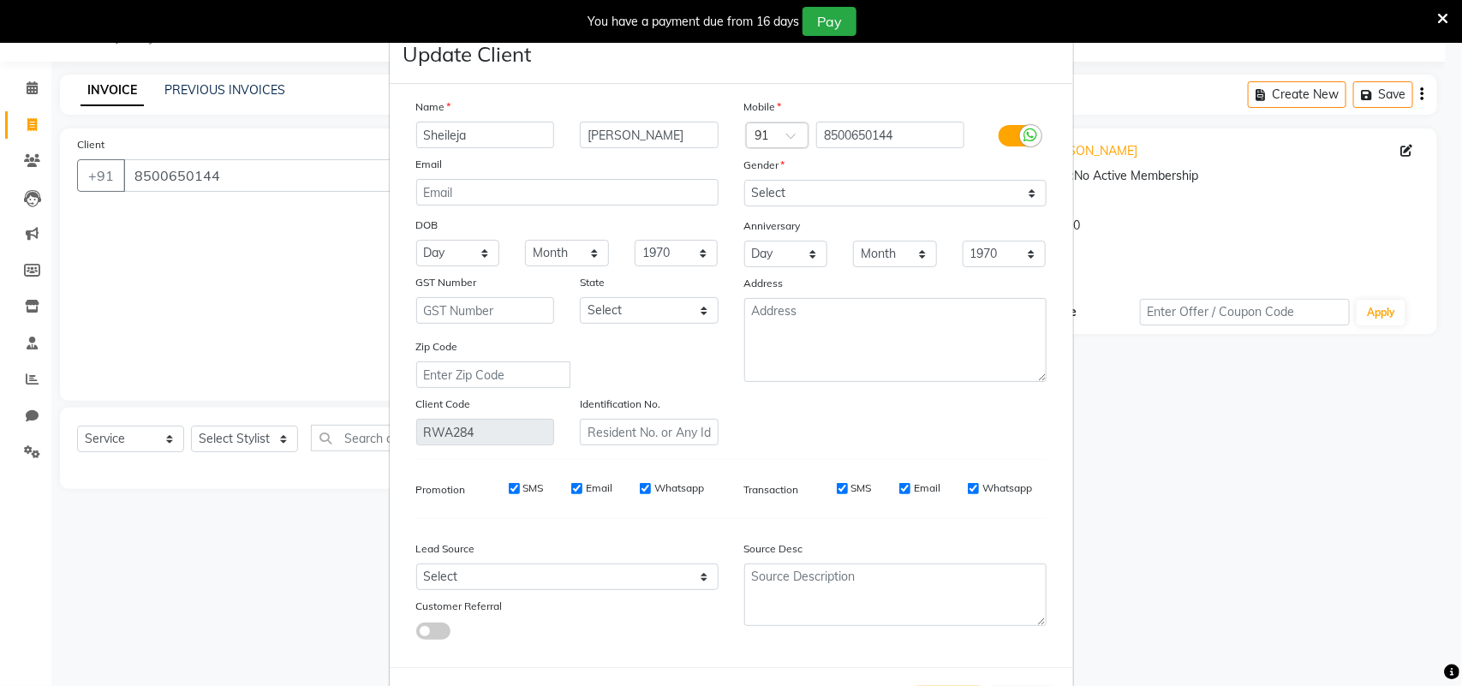
click at [437, 134] on input "Sheileja" at bounding box center [485, 135] width 139 height 27
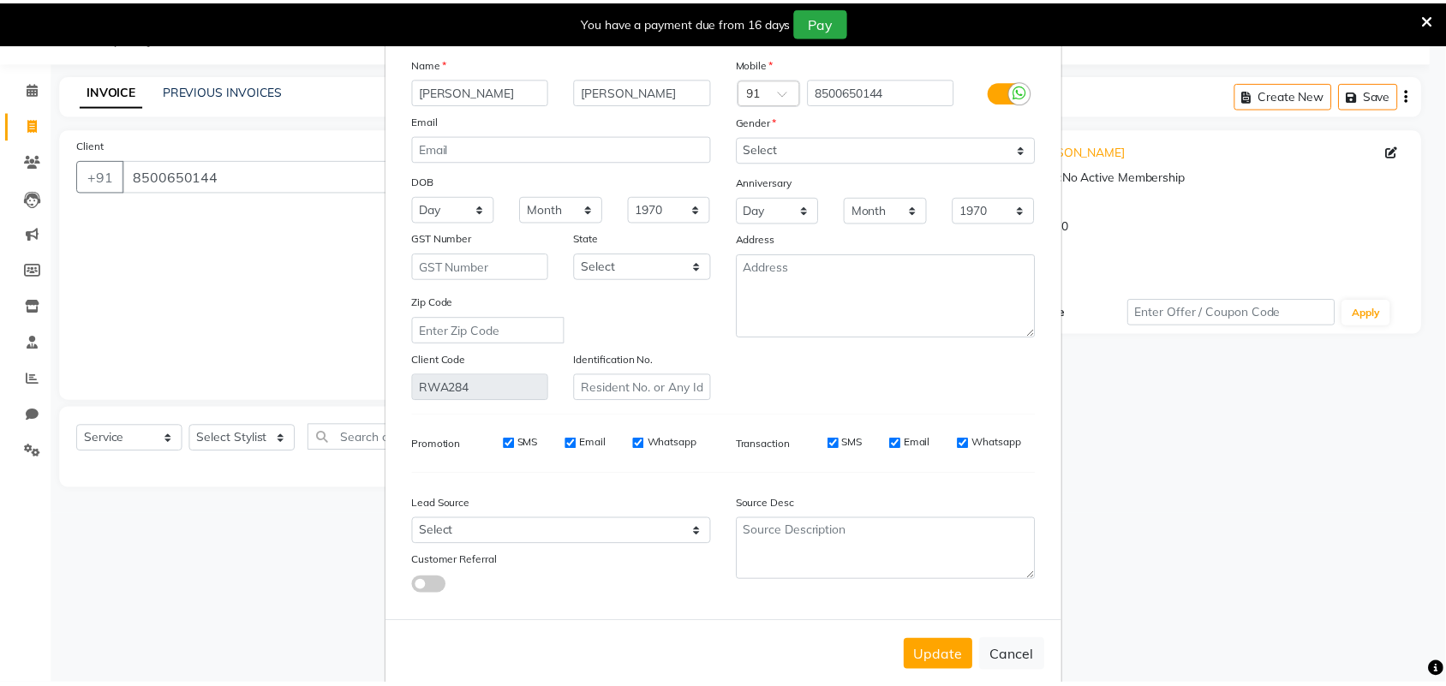
scroll to position [69, 0]
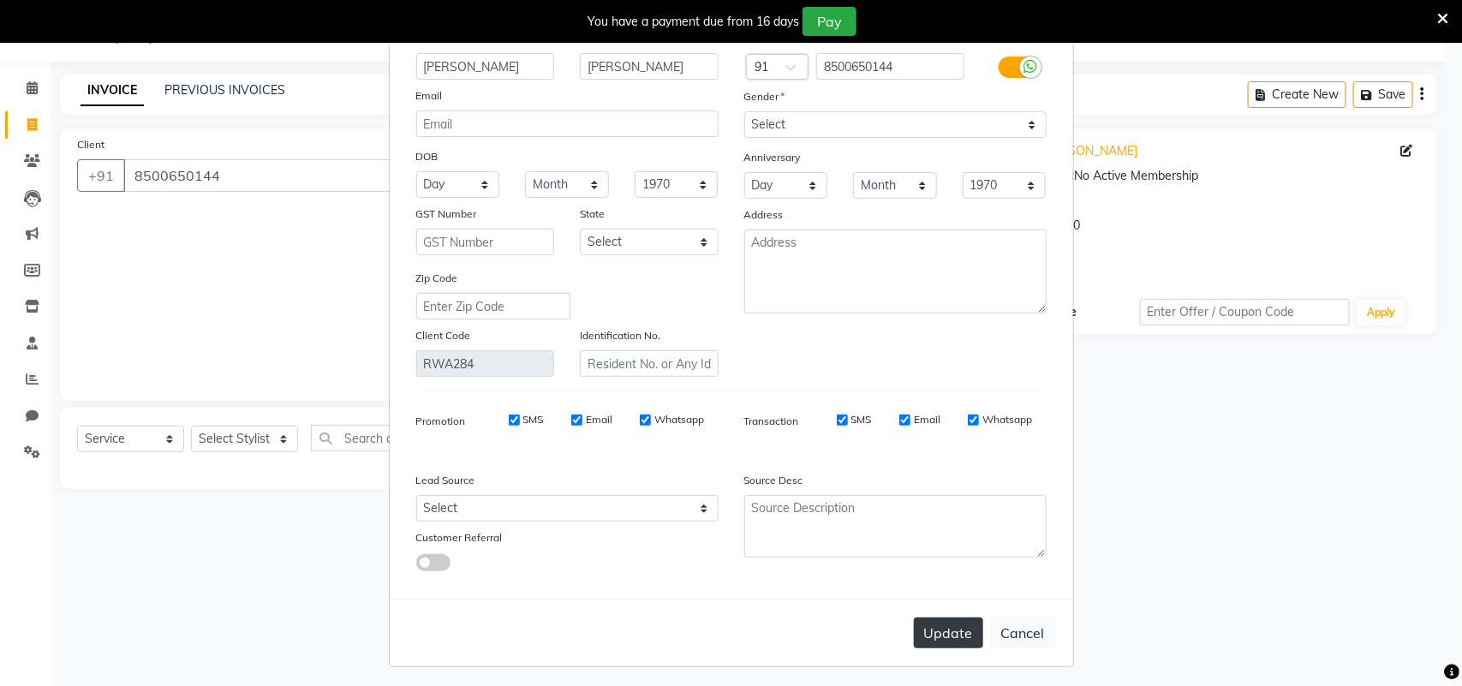
type input "[PERSON_NAME]"
click at [931, 618] on button "Update" at bounding box center [948, 633] width 69 height 31
select select
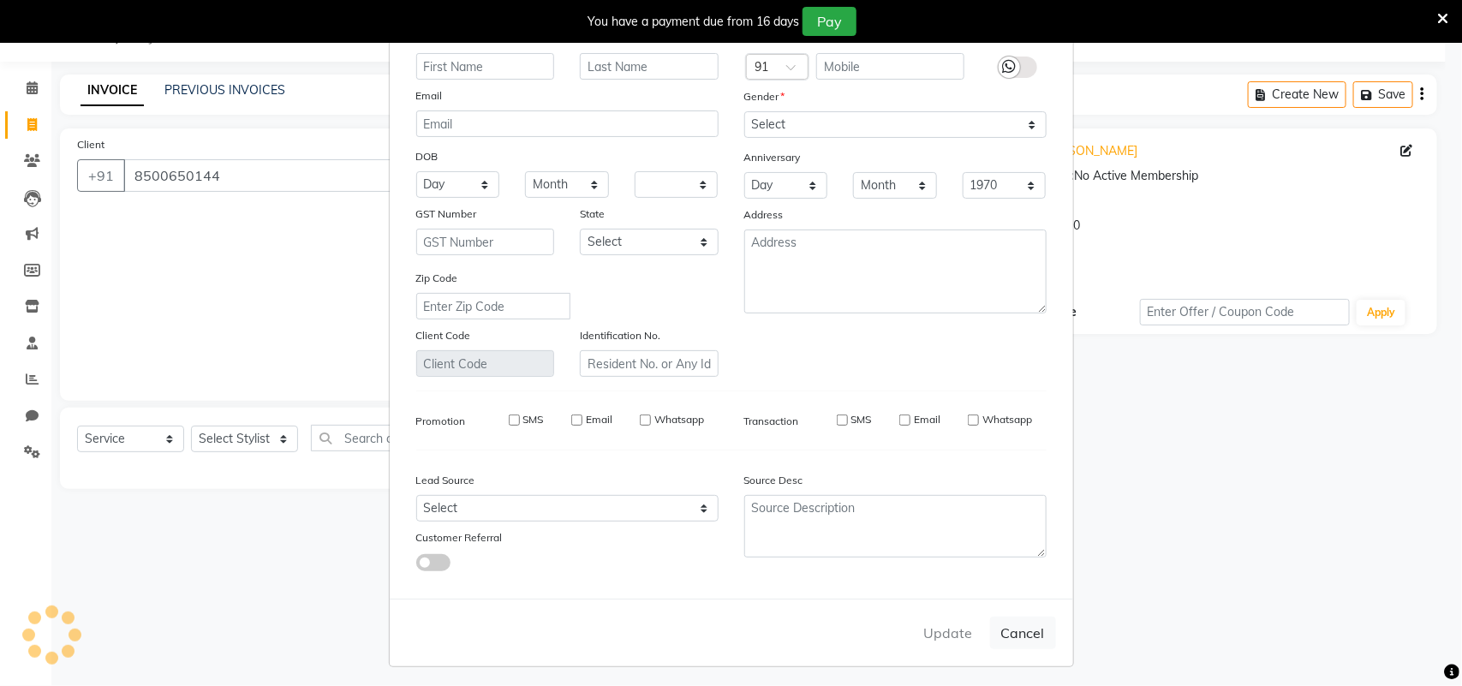
select select
checkbox input "false"
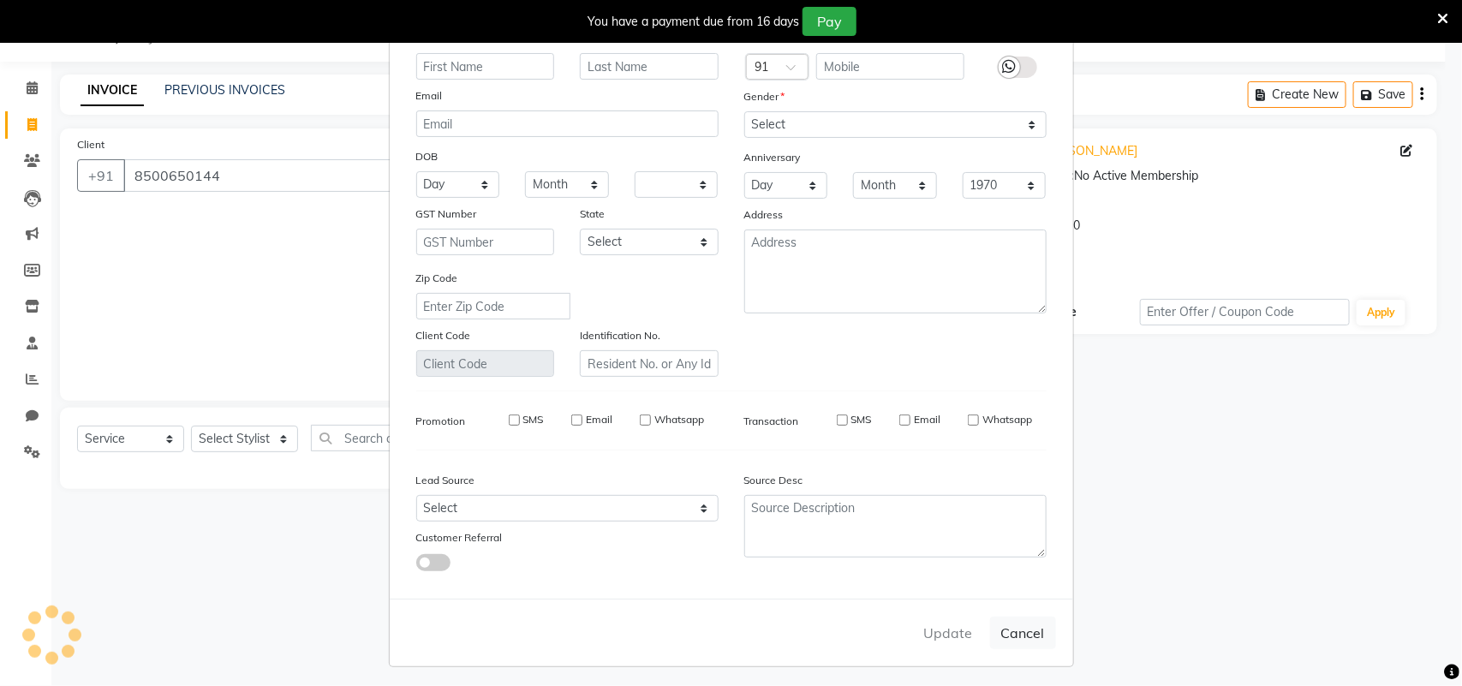
checkbox input "false"
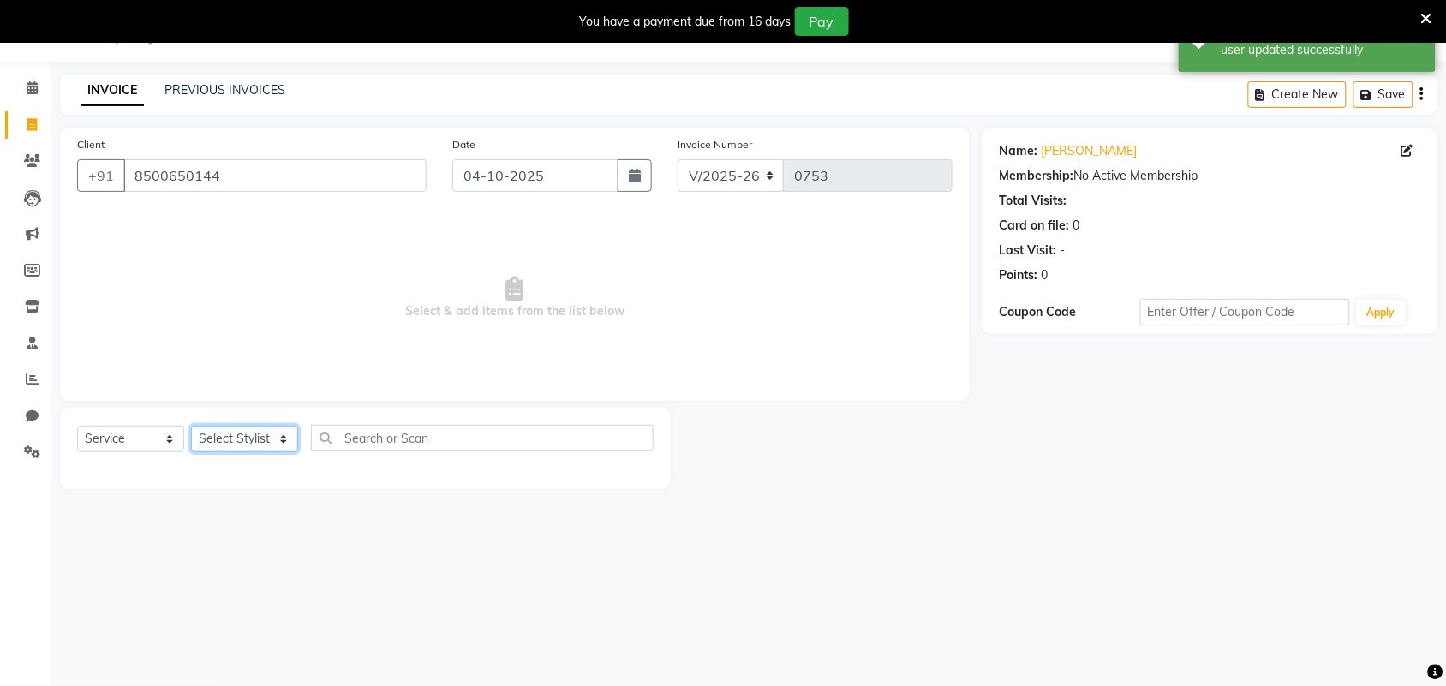
click at [279, 439] on select "Select Stylist Amla [PERSON_NAME] Anjali [PERSON_NAME] [PERSON_NAME] [PERSON_NA…" at bounding box center [244, 439] width 107 height 27
select select "91016"
click at [191, 426] on select "Select Stylist Amla [PERSON_NAME] Anjali [PERSON_NAME] [PERSON_NAME] [PERSON_NA…" at bounding box center [244, 439] width 107 height 27
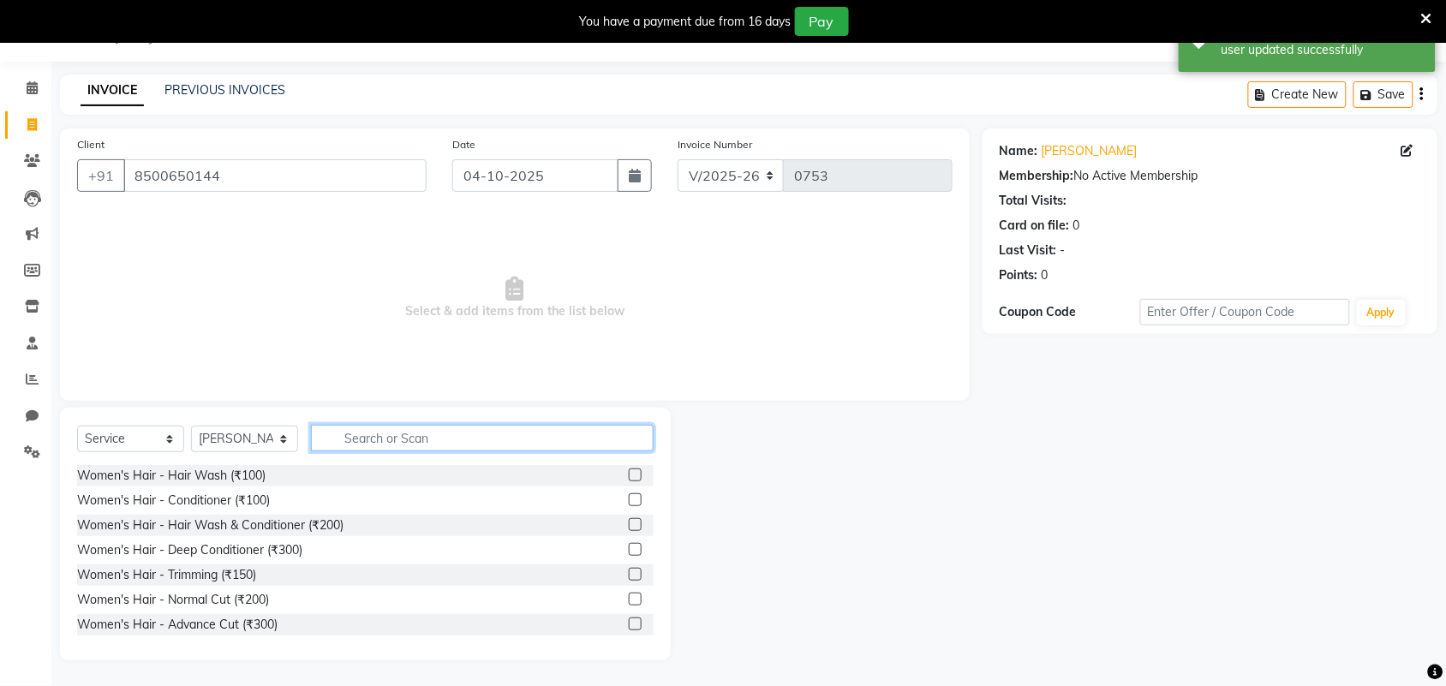
click at [362, 438] on input "text" at bounding box center [482, 438] width 343 height 27
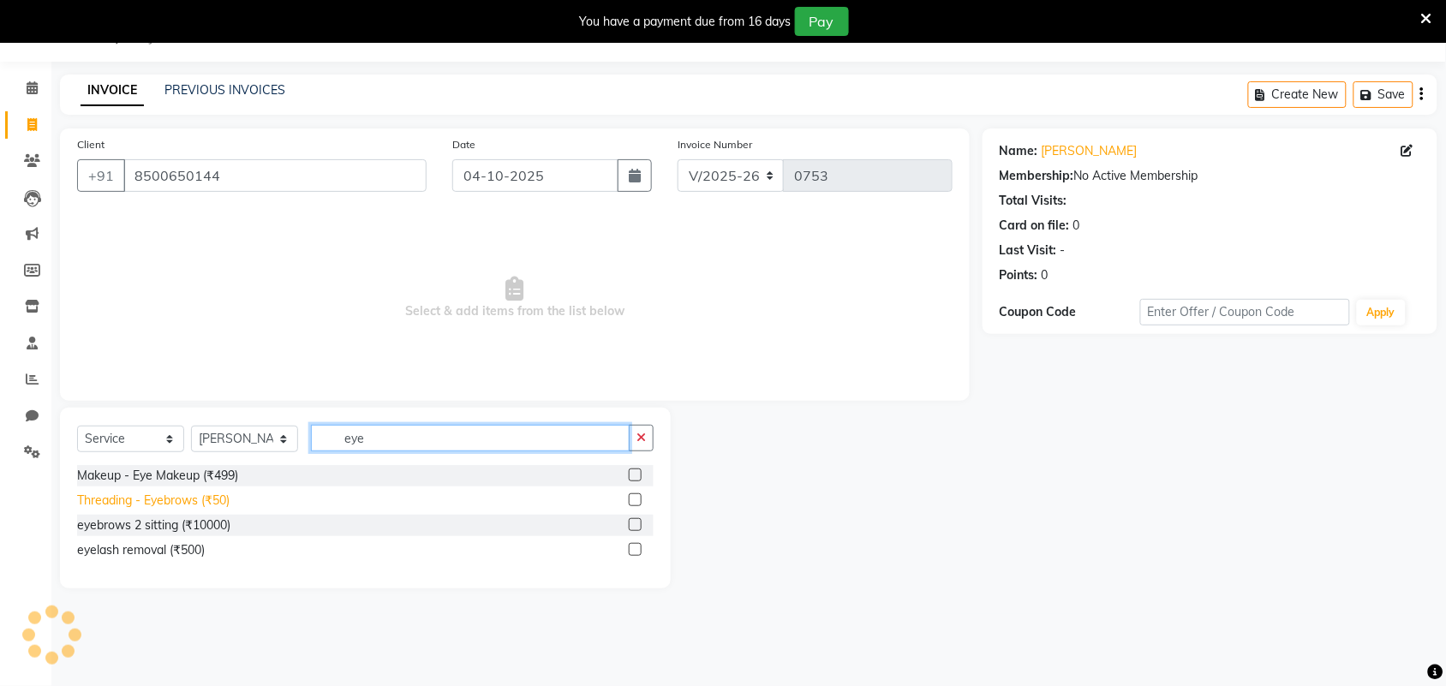
type input "eye"
click at [212, 494] on div "Threading - Eyebrows (₹50)" at bounding box center [153, 501] width 152 height 18
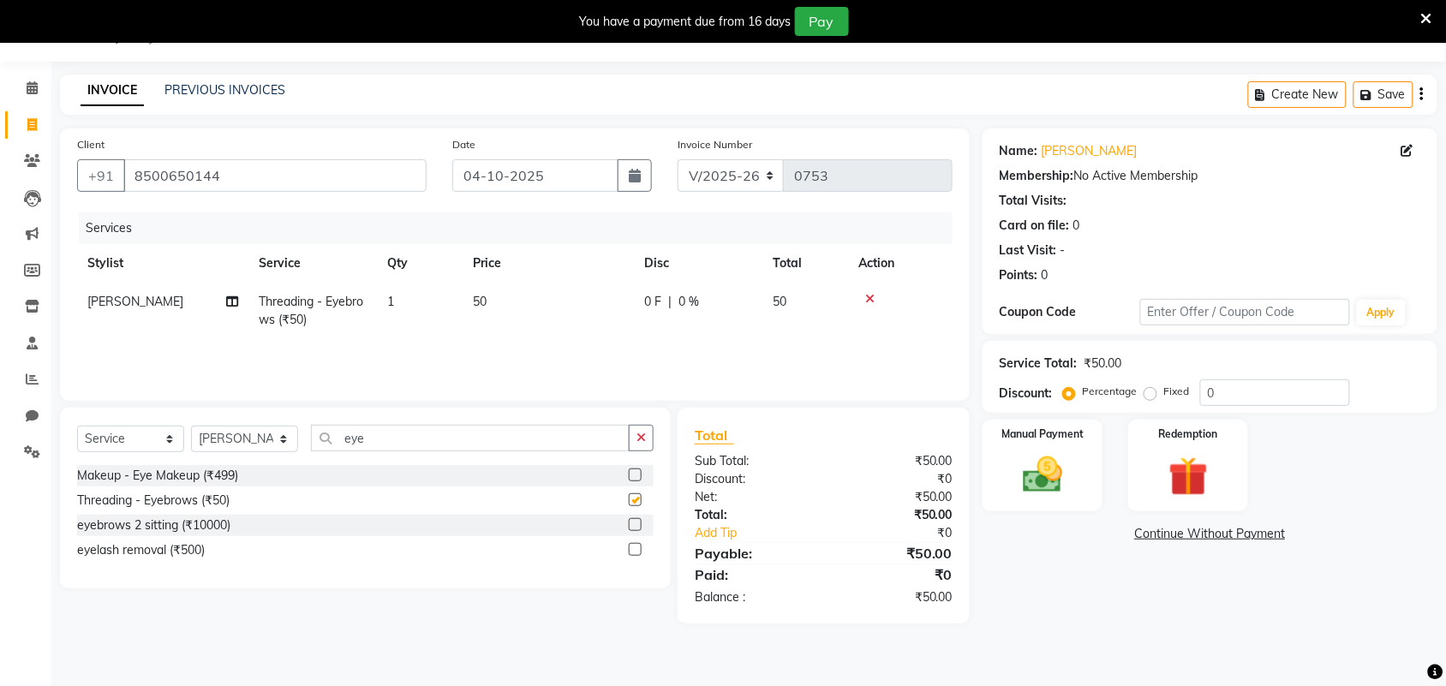
checkbox input "false"
click at [1055, 461] on img at bounding box center [1042, 474] width 67 height 47
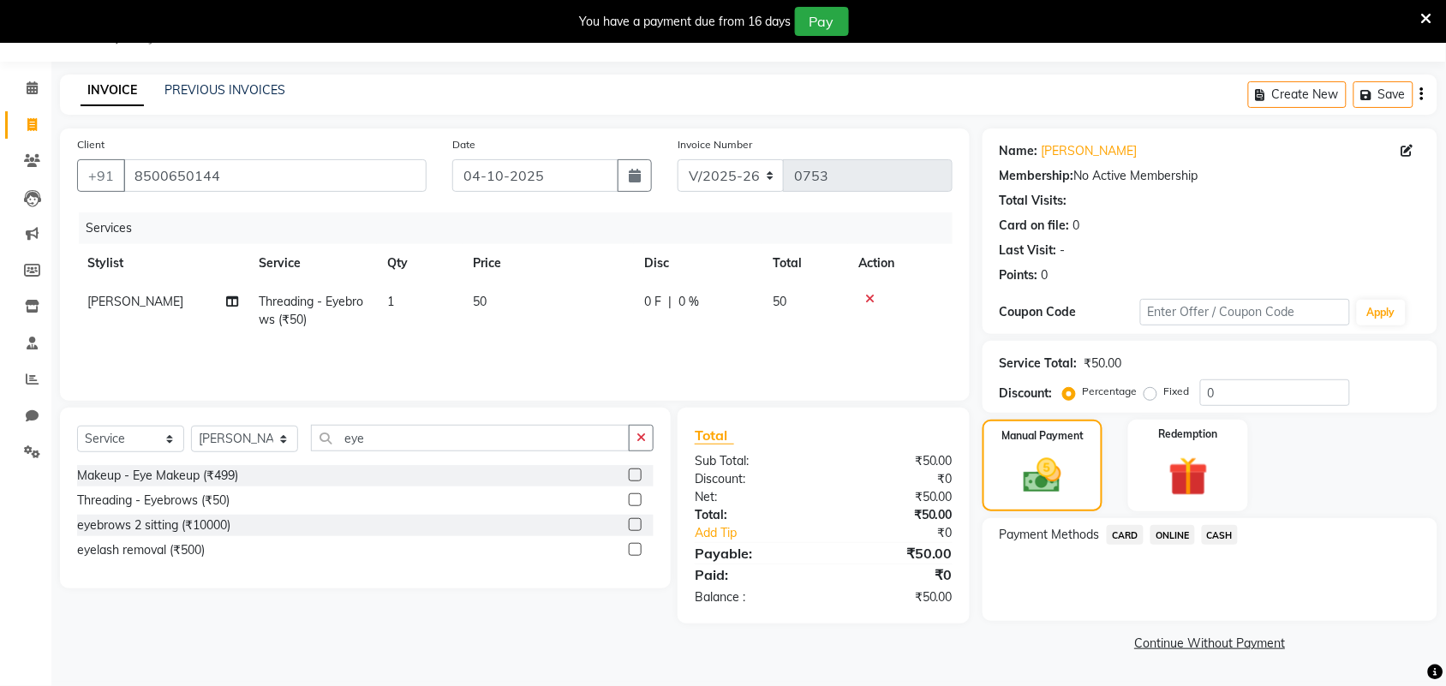
click at [1168, 531] on span "ONLINE" at bounding box center [1173, 535] width 45 height 20
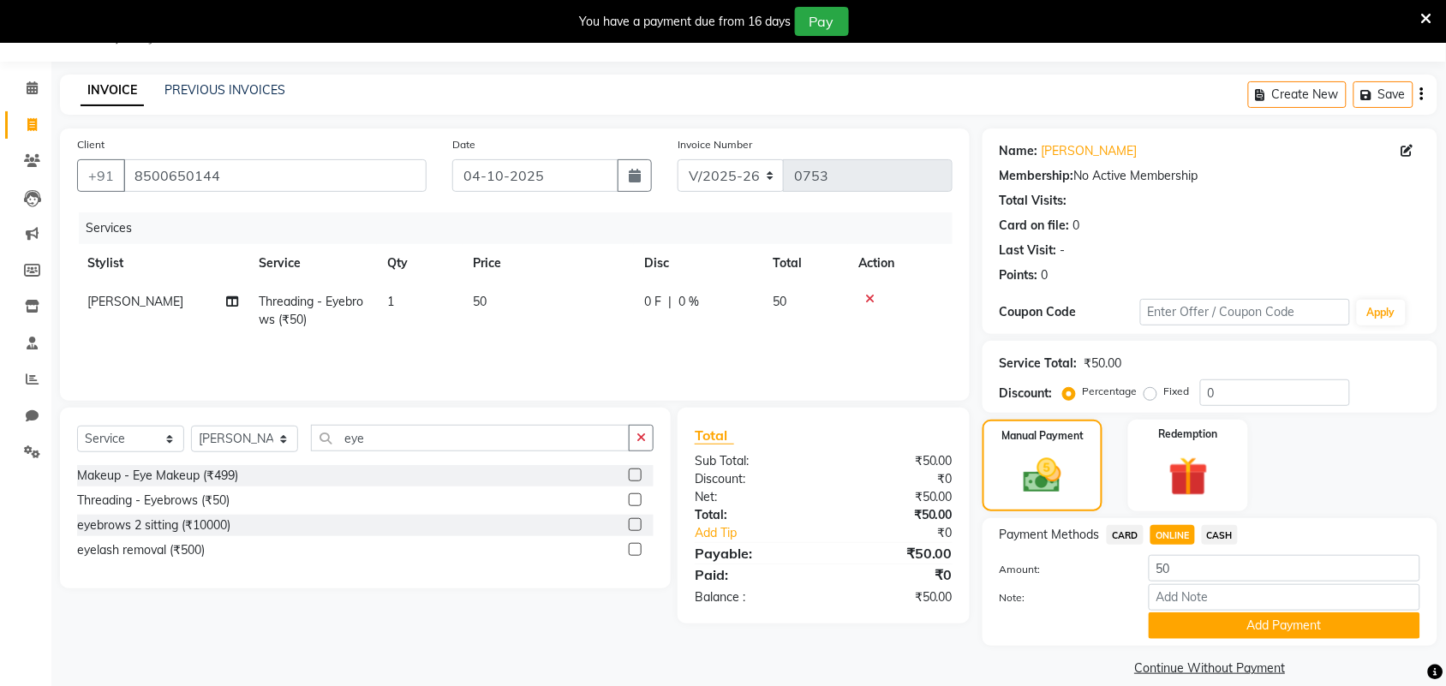
scroll to position [63, 0]
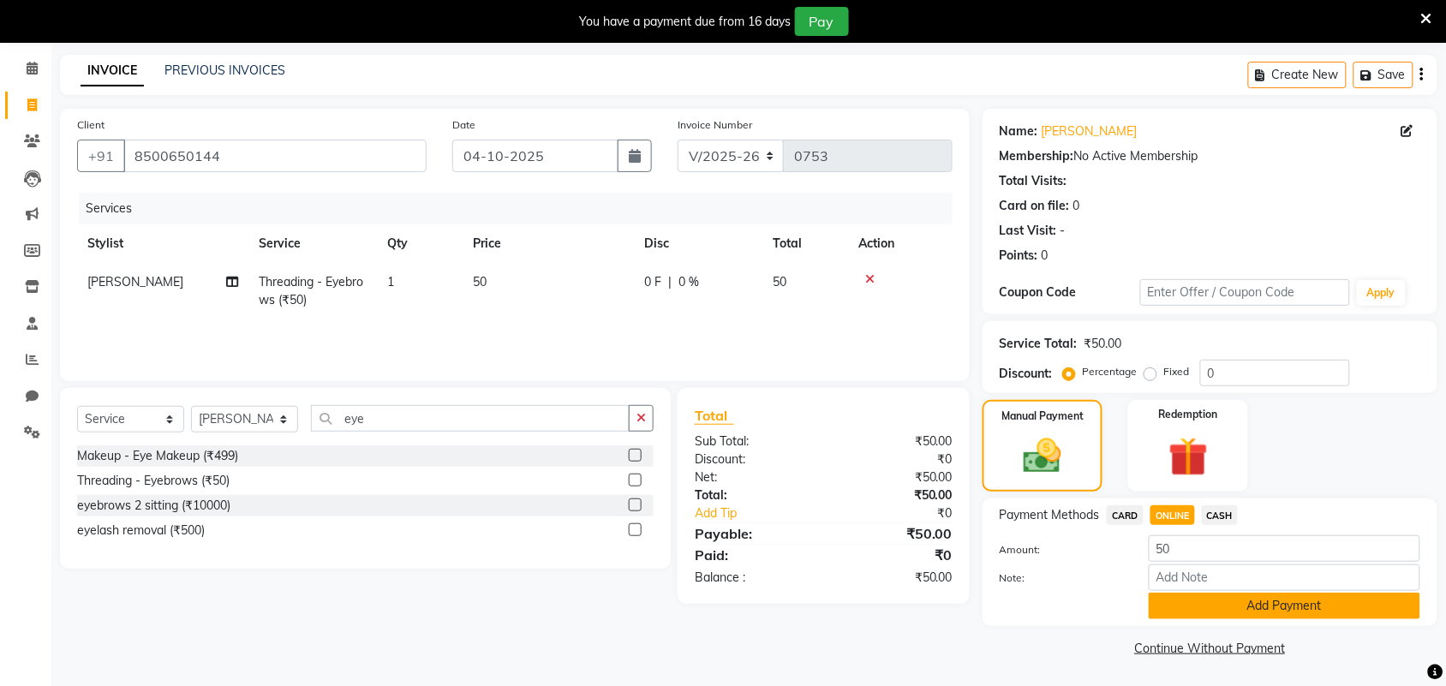
click at [1261, 610] on button "Add Payment" at bounding box center [1285, 606] width 272 height 27
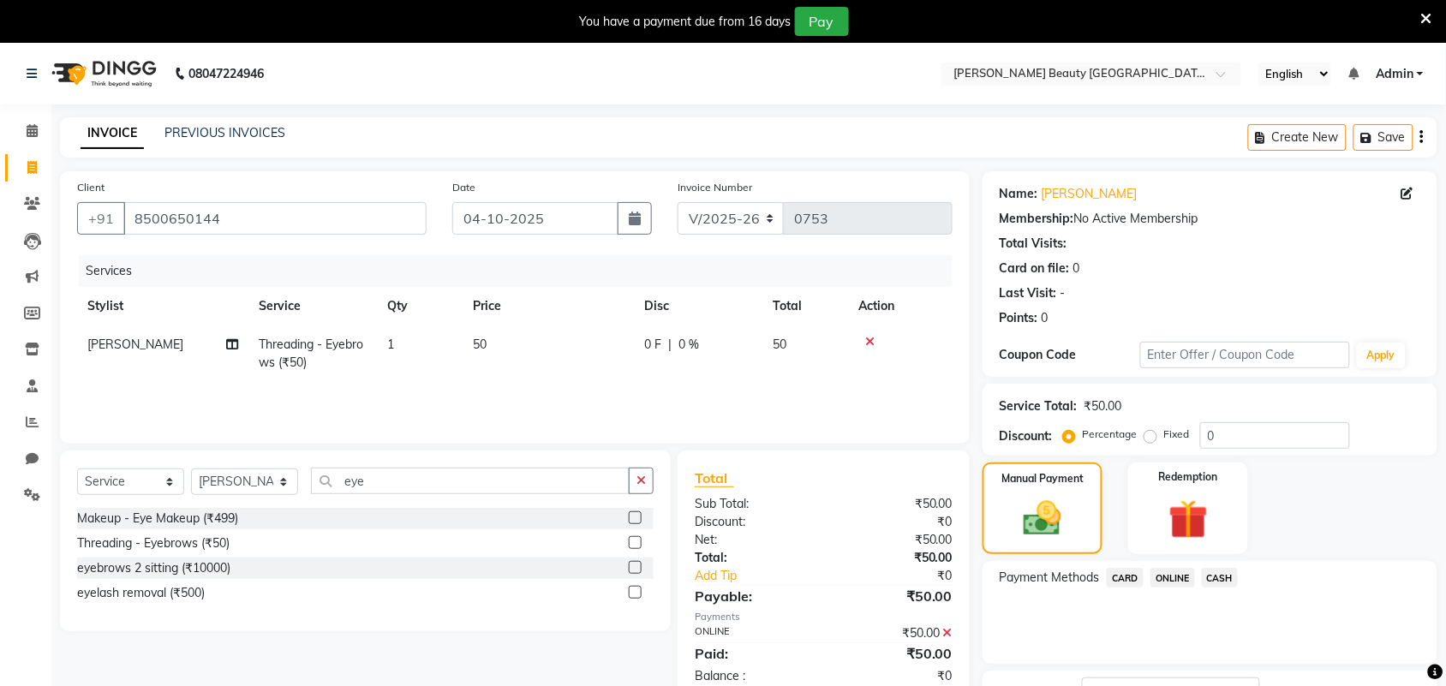
scroll to position [135, 0]
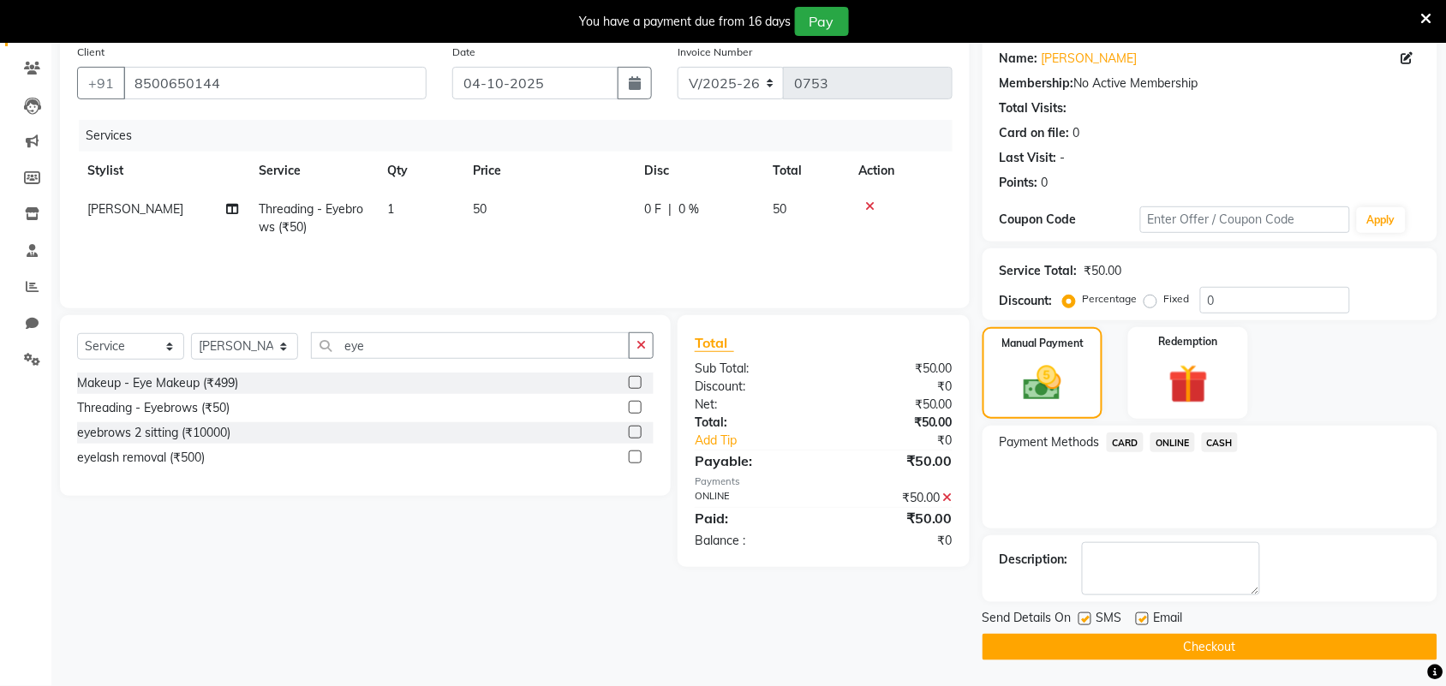
click at [1260, 649] on button "Checkout" at bounding box center [1210, 647] width 455 height 27
